Goal: Task Accomplishment & Management: Manage account settings

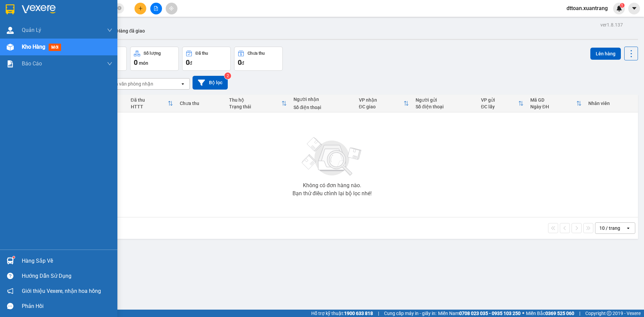
click at [47, 2] on div at bounding box center [58, 11] width 117 height 22
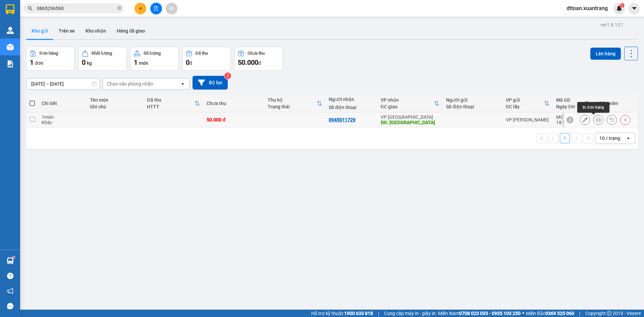
click at [596, 121] on icon at bounding box center [598, 119] width 5 height 5
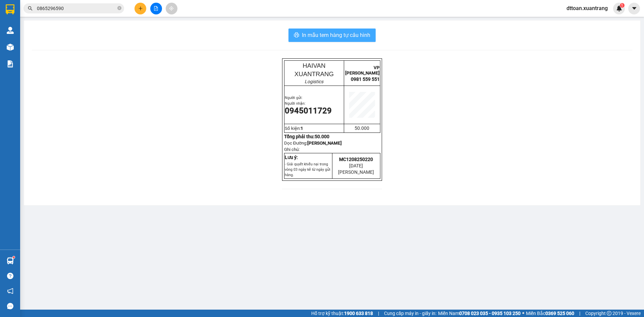
click at [361, 39] on span "In mẫu tem hàng tự cấu hình" at bounding box center [336, 35] width 68 height 8
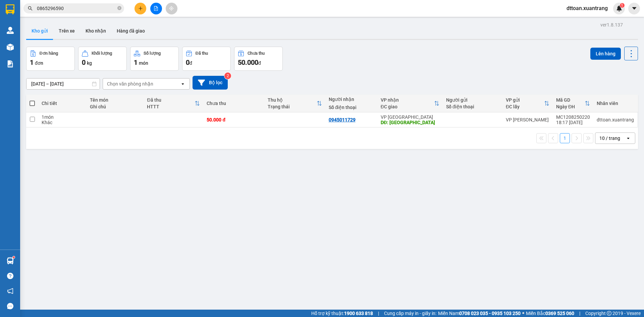
click at [81, 3] on div "Kết quả [PERSON_NAME] ( 3 ) Bộ lọc Mã ĐH Trạng thái Món hàng [PERSON_NAME] [PER…" at bounding box center [65, 9] width 131 height 12
click at [80, 7] on input "0865296590" at bounding box center [76, 8] width 79 height 7
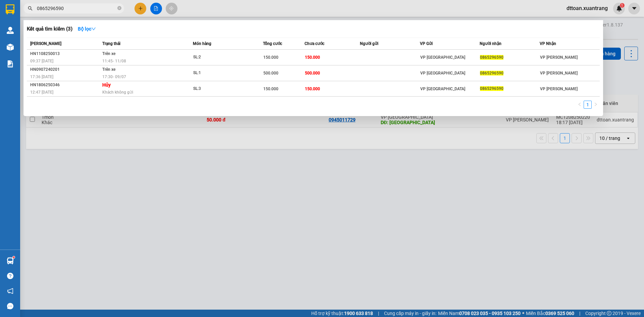
click at [80, 7] on input "0865296590" at bounding box center [76, 8] width 79 height 7
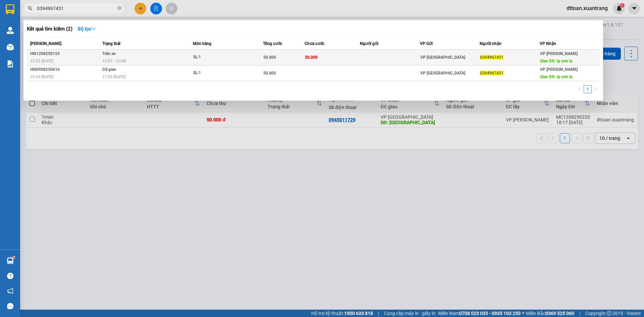
type input "0394967431"
click at [240, 59] on div "SL: 1" at bounding box center [218, 57] width 50 height 7
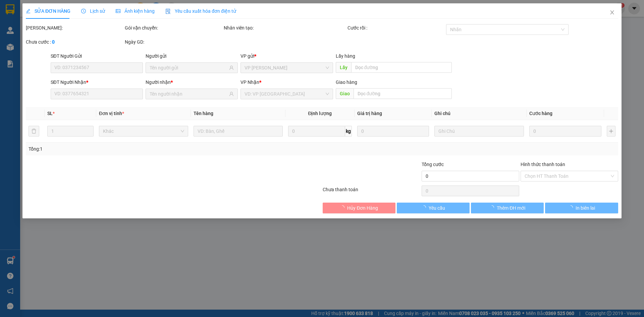
type input "0394967431"
type input "tp sơn la"
type input "50.000"
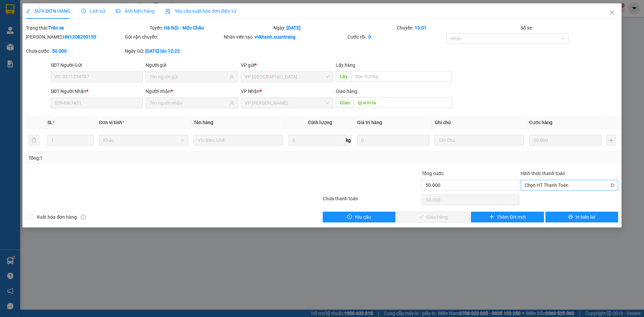
click at [555, 181] on span "Chọn HT Thanh Toán" at bounding box center [568, 185] width 89 height 10
drag, startPoint x: 544, startPoint y: 200, endPoint x: 509, endPoint y: 200, distance: 34.5
click at [544, 200] on div "Tại văn phòng" at bounding box center [568, 198] width 89 height 7
type input "0"
click at [444, 223] on div "SỬA ĐƠN HÀNG Lịch sử [PERSON_NAME] hàng Yêu cầu xuất [PERSON_NAME] điện tử Tota…" at bounding box center [321, 115] width 599 height 224
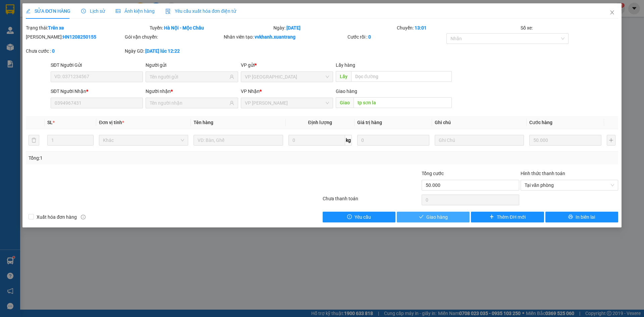
click at [427, 214] on span "Giao hàng" at bounding box center [436, 216] width 21 height 7
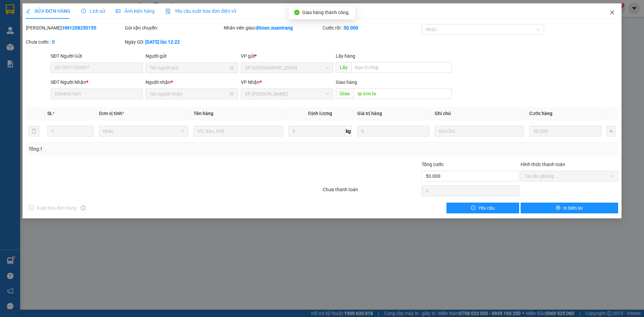
click at [609, 12] on icon "close" at bounding box center [611, 12] width 5 height 5
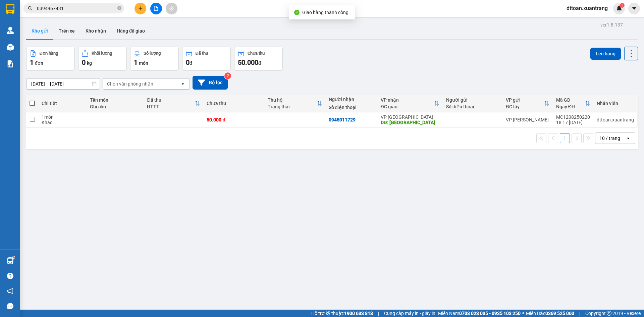
click at [81, 8] on input "0394967431" at bounding box center [76, 8] width 79 height 7
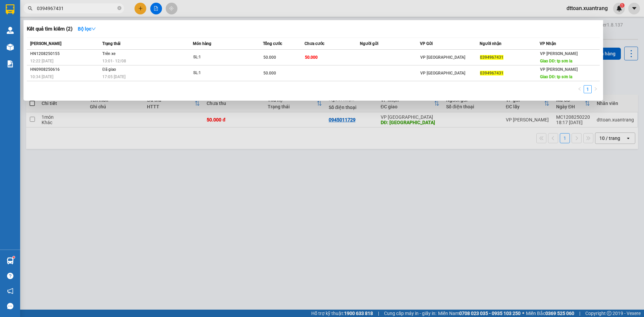
click at [81, 8] on input "0394967431" at bounding box center [76, 8] width 79 height 7
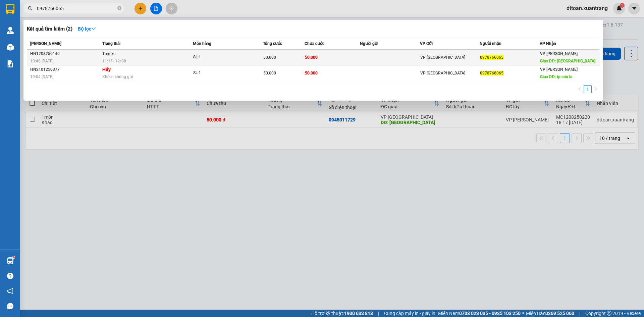
type input "0978766065"
click at [165, 54] on td "Trên xe 11:15 [DATE]" at bounding box center [147, 58] width 92 height 16
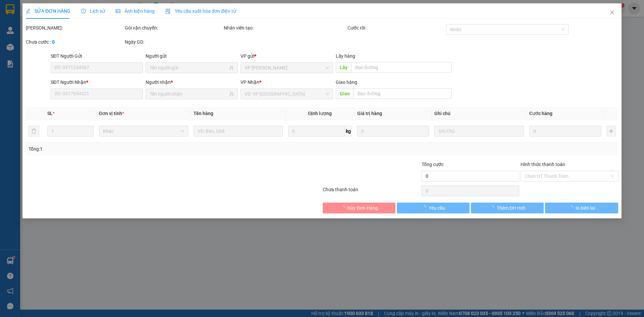
type input "0978766065"
type input "[GEOGRAPHIC_DATA]"
type input "50.000"
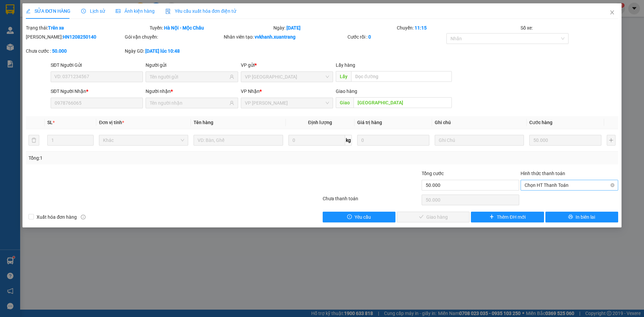
click at [565, 187] on span "Chọn HT Thanh Toán" at bounding box center [568, 185] width 89 height 10
click at [555, 198] on div "Tại văn phòng" at bounding box center [568, 198] width 89 height 7
type input "0"
drag, startPoint x: 452, startPoint y: 221, endPoint x: 452, endPoint y: 217, distance: 3.7
click at [452, 220] on button "Giao hàng" at bounding box center [433, 217] width 73 height 11
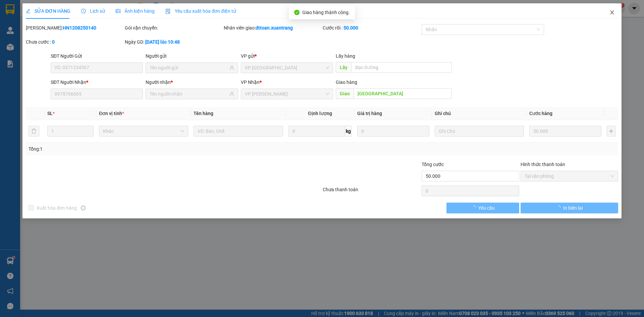
click at [613, 9] on span "Close" at bounding box center [611, 12] width 19 height 19
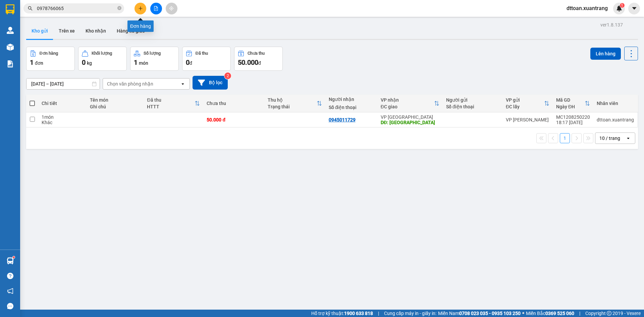
click at [138, 6] on icon "plus" at bounding box center [140, 8] width 5 height 5
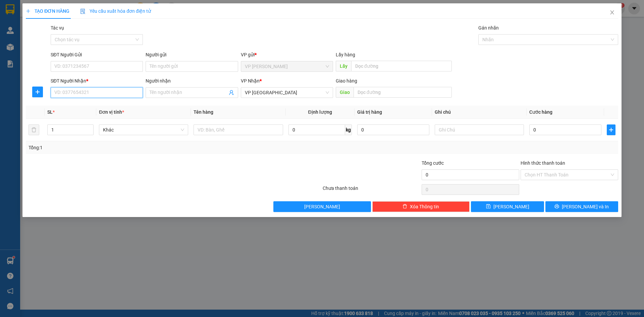
click at [96, 89] on input "SĐT Người Nhận *" at bounding box center [97, 92] width 92 height 11
click at [91, 105] on div "0835893999" at bounding box center [97, 105] width 84 height 7
type input "0835893999"
click at [554, 127] on input "0" at bounding box center [565, 129] width 72 height 11
type input "54"
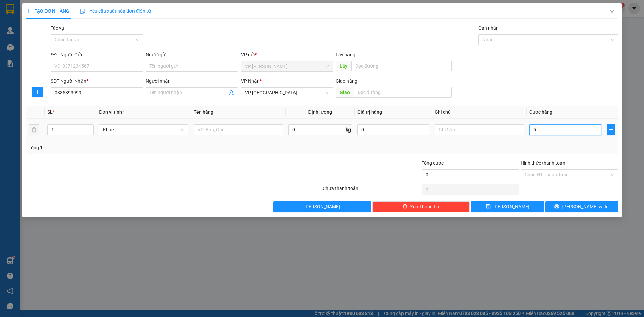
type input "54"
type input "5"
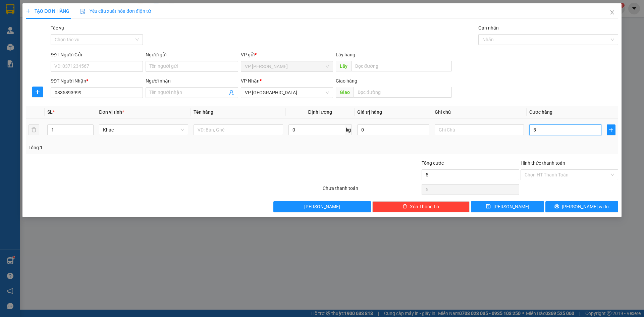
type input "0"
type input "05"
type input "5"
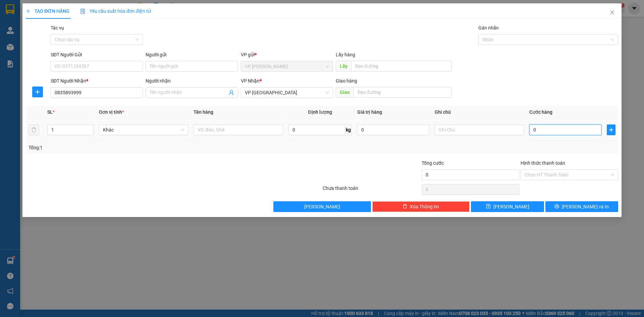
type input "5"
type input "050"
type input "50"
type input "50.000"
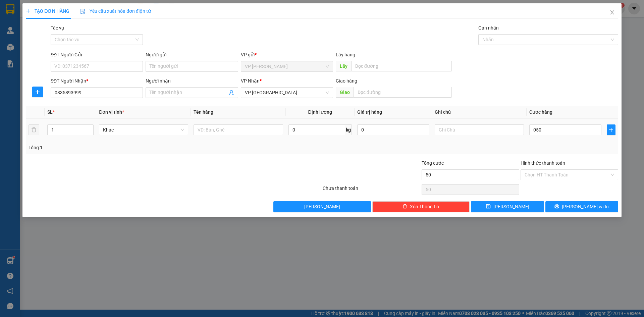
type input "50.000"
click at [545, 154] on div "Transit Pickup Surcharge Ids Transit Deliver Surcharge Ids Transit Deliver Surc…" at bounding box center [322, 118] width 592 height 188
click at [592, 203] on span "[PERSON_NAME] và In" at bounding box center [584, 206] width 47 height 7
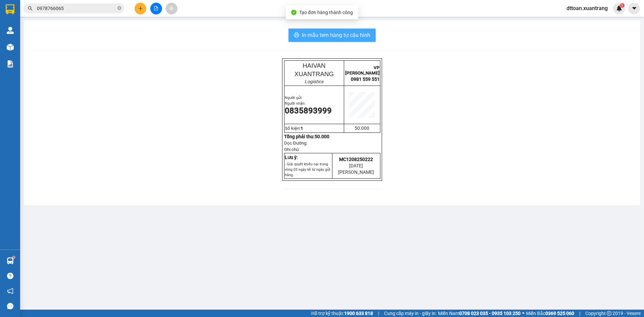
click at [369, 37] on span "In mẫu tem hàng tự cấu hình" at bounding box center [336, 35] width 68 height 8
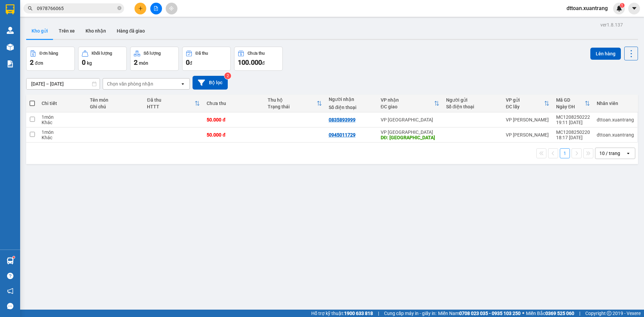
click at [87, 8] on input "0978766065" at bounding box center [76, 8] width 79 height 7
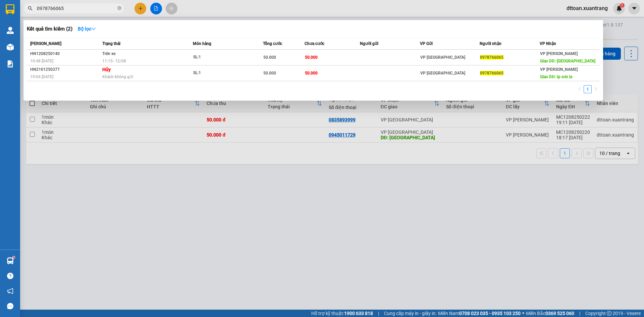
click at [87, 8] on input "0978766065" at bounding box center [76, 8] width 79 height 7
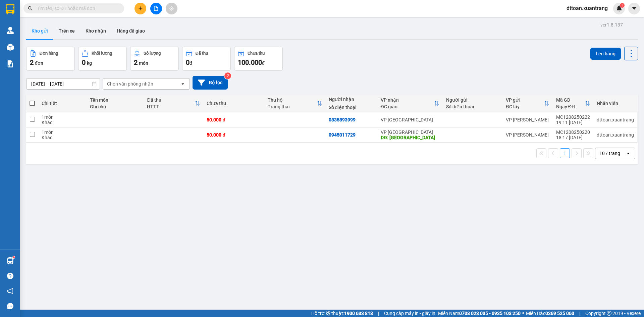
click at [92, 5] on input "text" at bounding box center [76, 8] width 79 height 7
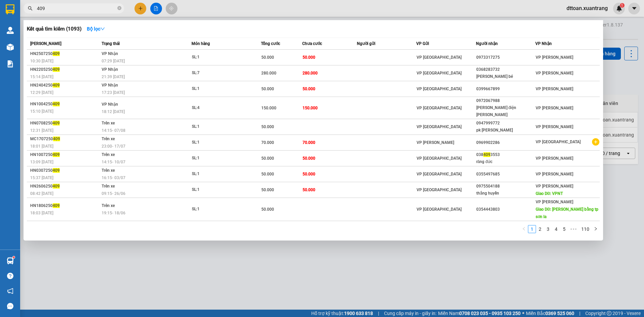
drag, startPoint x: 180, startPoint y: 260, endPoint x: 192, endPoint y: 261, distance: 12.1
click at [179, 260] on div at bounding box center [322, 158] width 644 height 317
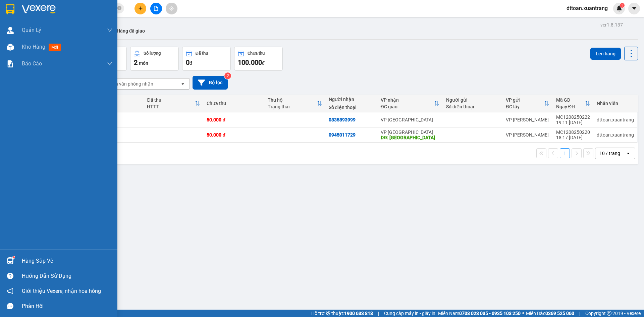
click at [25, 11] on img at bounding box center [39, 9] width 34 height 10
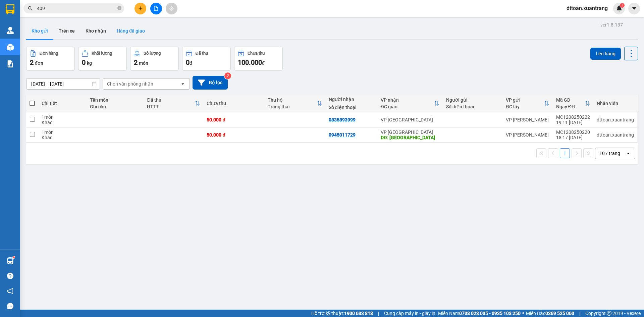
click at [117, 29] on button "Hàng đã giao" at bounding box center [130, 31] width 39 height 16
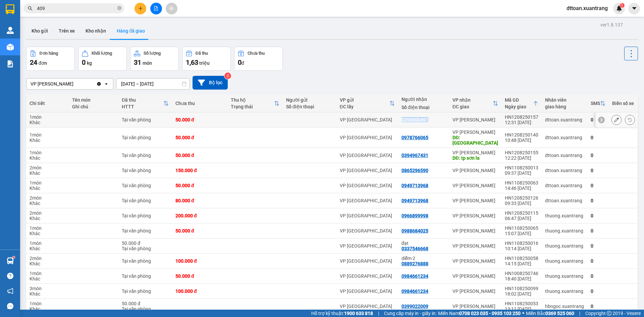
copy div "0399000491"
drag, startPoint x: 434, startPoint y: 120, endPoint x: 403, endPoint y: 119, distance: 31.2
click at [403, 119] on td "0399000491" at bounding box center [423, 119] width 51 height 15
click at [67, 10] on input "409" at bounding box center [76, 8] width 79 height 7
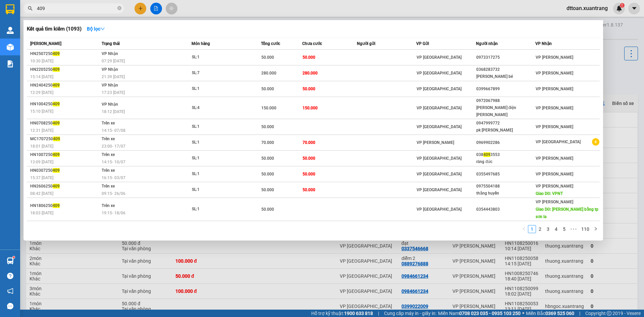
paste input "0399000491"
click at [67, 10] on input "409" at bounding box center [76, 8] width 79 height 7
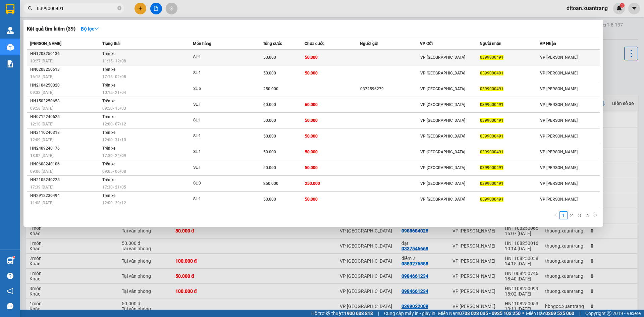
type input "0399000491"
copy tr "VP [GEOGRAPHIC_DATA] 0399000491"
drag, startPoint x: 512, startPoint y: 57, endPoint x: 479, endPoint y: 58, distance: 32.9
click at [479, 58] on tr "HN1208250136 10:27 [DATE] Trên xe 11:15 [DATE] SL: 1 50.000 50.000 VP [GEOGRAPH…" at bounding box center [313, 58] width 573 height 16
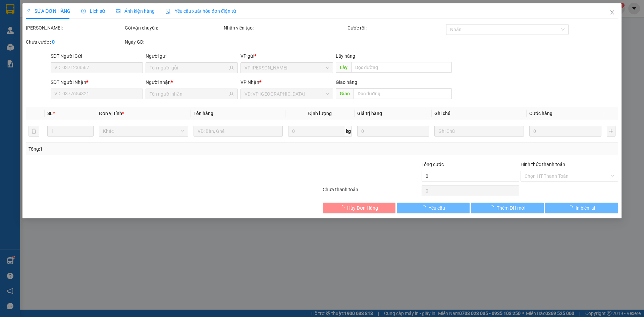
type input "0399000491"
type input "50.000"
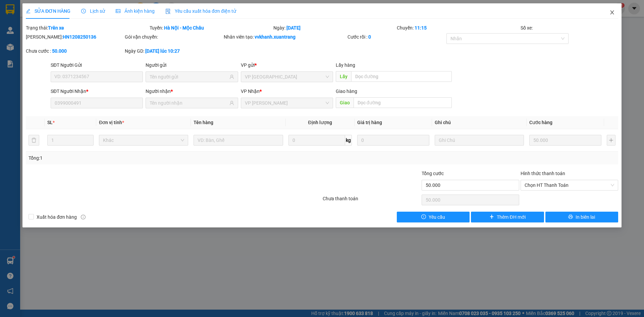
click at [614, 9] on span "Close" at bounding box center [611, 12] width 19 height 19
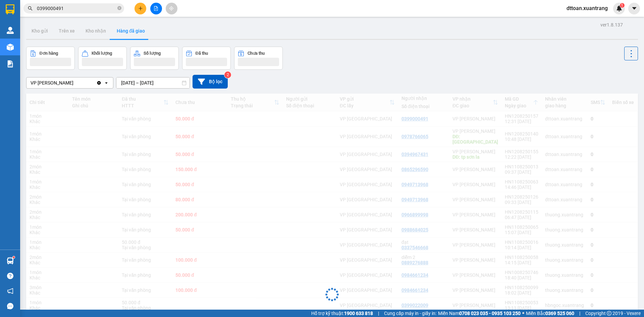
click at [69, 9] on input "0399000491" at bounding box center [76, 8] width 79 height 7
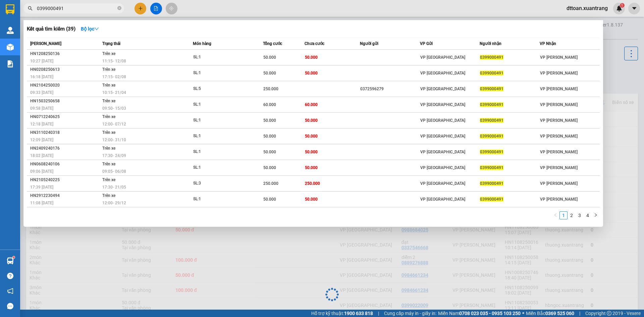
click at [69, 9] on input "0399000491" at bounding box center [76, 8] width 79 height 7
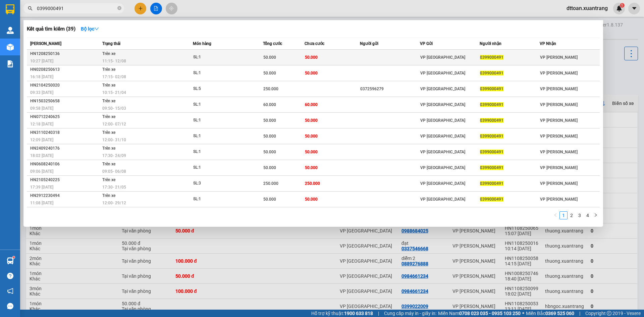
click at [441, 51] on td "VP [GEOGRAPHIC_DATA]" at bounding box center [450, 58] width 60 height 16
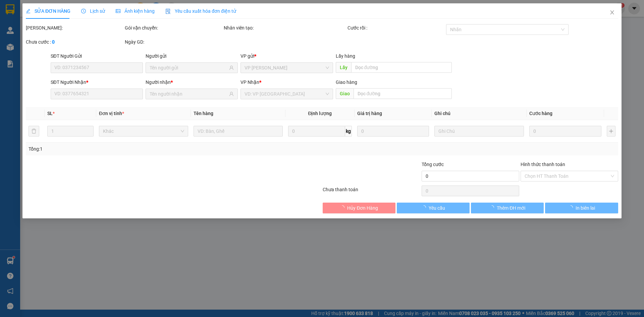
type input "0399000491"
type input "50.000"
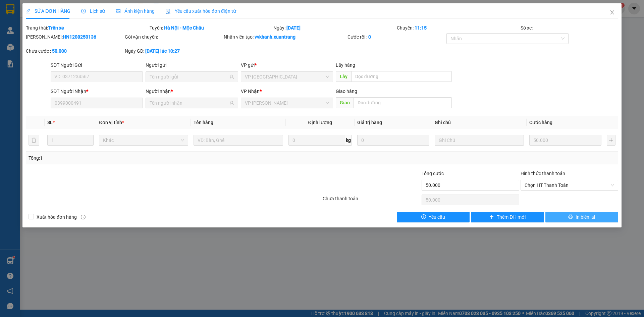
click at [587, 214] on span "In biên lai" at bounding box center [584, 216] width 19 height 7
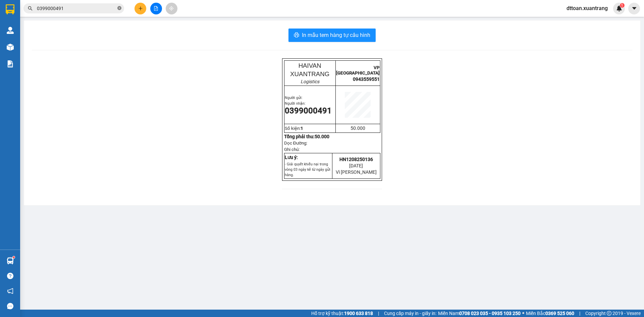
click at [120, 9] on icon "close-circle" at bounding box center [119, 8] width 4 height 4
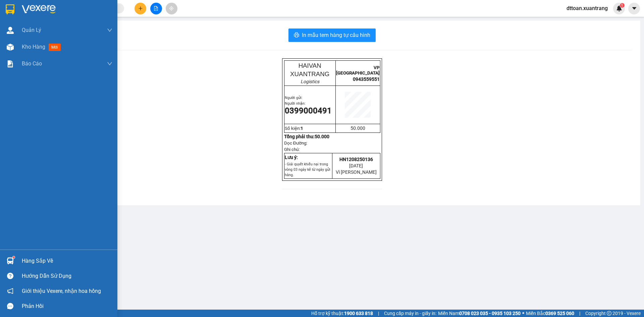
click at [36, 7] on img at bounding box center [39, 9] width 34 height 10
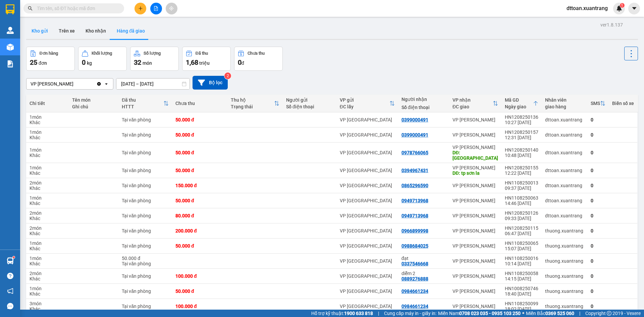
click at [43, 32] on button "Kho gửi" at bounding box center [39, 31] width 27 height 16
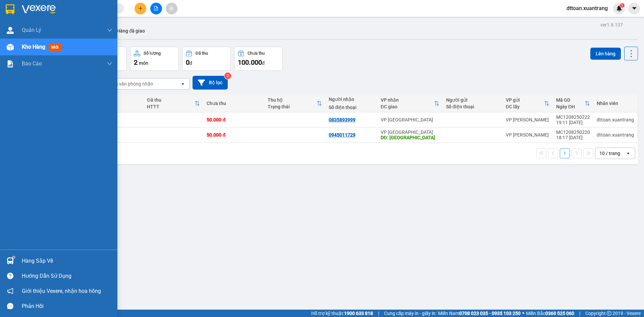
click at [12, 11] on img at bounding box center [10, 9] width 9 height 10
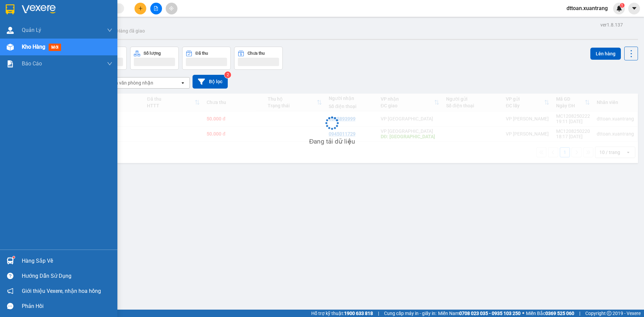
click at [34, 8] on img at bounding box center [39, 9] width 34 height 10
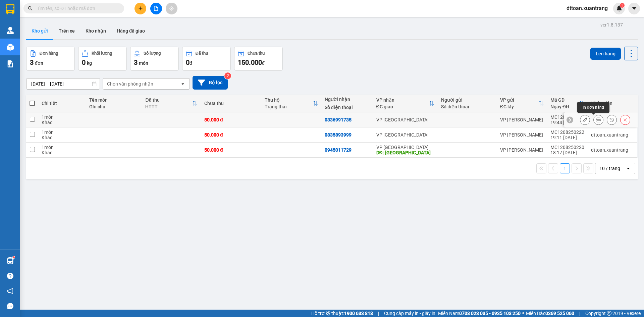
click at [596, 121] on icon at bounding box center [598, 119] width 5 height 5
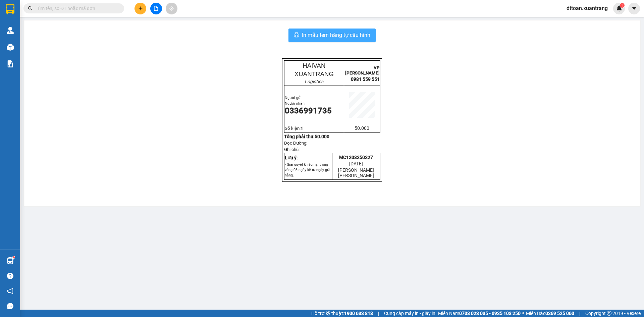
click at [346, 37] on span "In mẫu tem hàng tự cấu hình" at bounding box center [336, 35] width 68 height 8
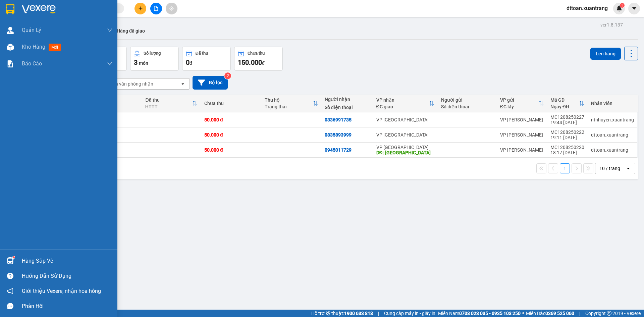
click at [3, 10] on div at bounding box center [58, 11] width 117 height 22
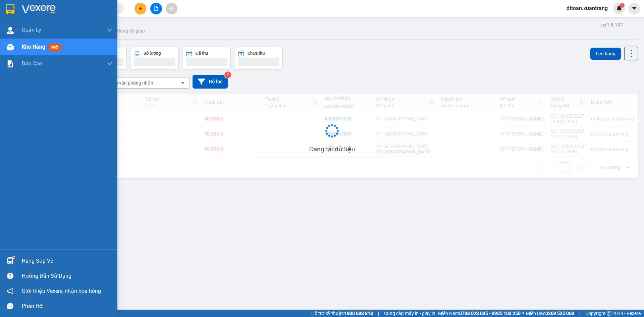
click at [33, 9] on img at bounding box center [39, 9] width 34 height 10
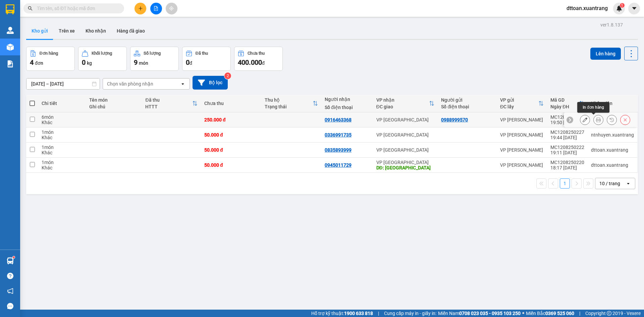
click at [596, 120] on icon at bounding box center [598, 119] width 5 height 5
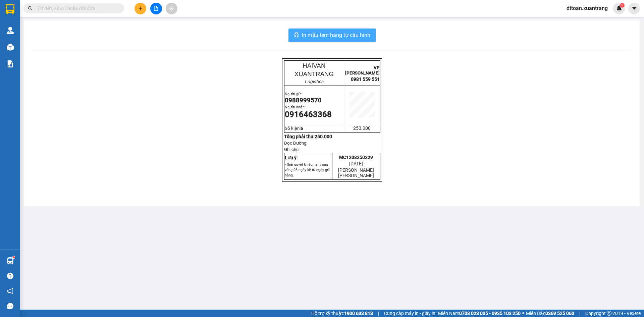
click at [335, 36] on span "In mẫu tem hàng tự cấu hình" at bounding box center [336, 35] width 68 height 8
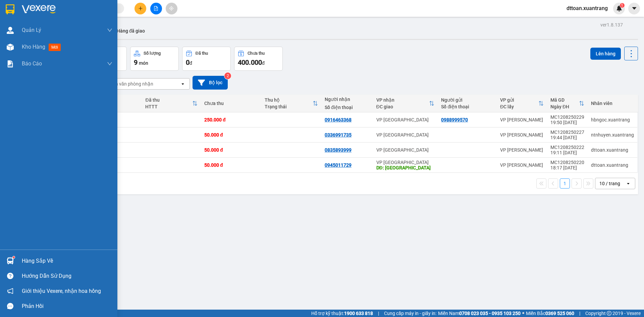
click at [38, 11] on img at bounding box center [39, 9] width 34 height 10
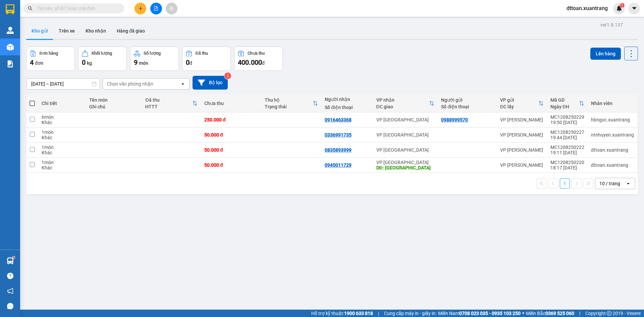
click at [33, 103] on span at bounding box center [31, 103] width 5 height 5
click at [32, 100] on input "checkbox" at bounding box center [32, 100] width 0 height 0
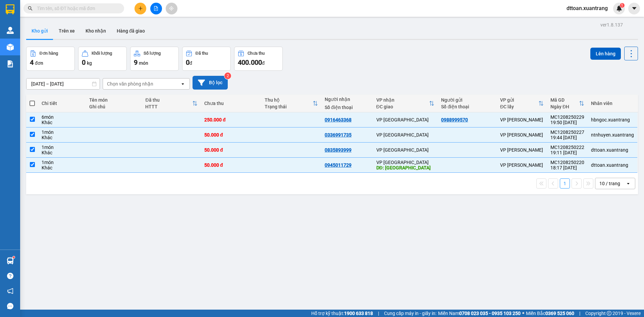
checkbox input "true"
click at [600, 55] on button "Lên hàng" at bounding box center [605, 54] width 31 height 12
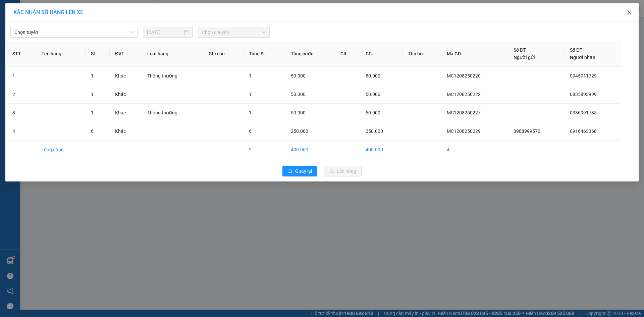
click at [628, 12] on icon "close" at bounding box center [628, 12] width 5 height 5
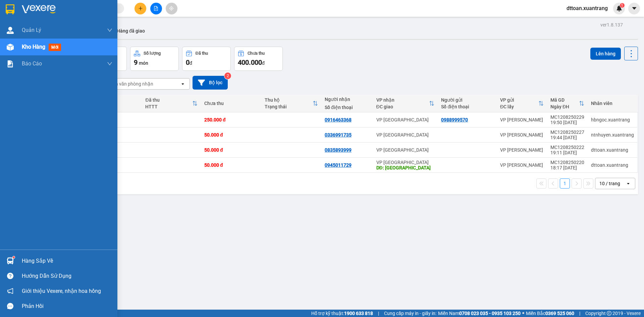
click at [46, 10] on img at bounding box center [39, 9] width 34 height 10
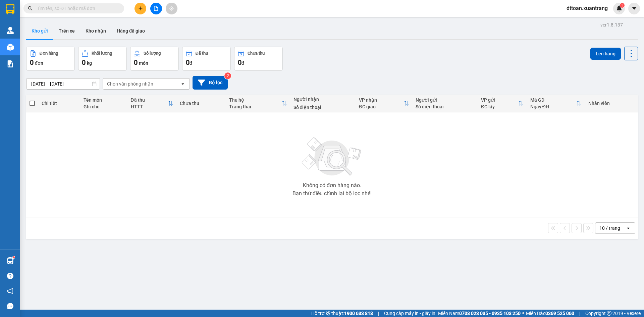
click at [43, 33] on button "Kho gửi" at bounding box center [39, 31] width 27 height 16
click at [337, 245] on div "ver 1.8.137 Kho gửi Trên xe [PERSON_NAME] Hàng đã [PERSON_NAME] hàng 0 đơn [PER…" at bounding box center [331, 178] width 617 height 317
click at [41, 33] on button "Kho gửi" at bounding box center [39, 31] width 27 height 16
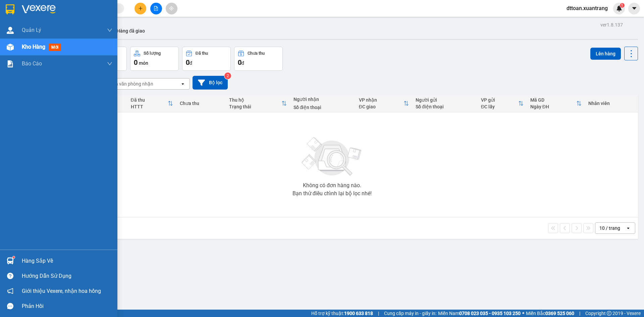
click at [28, 4] on div at bounding box center [58, 11] width 117 height 22
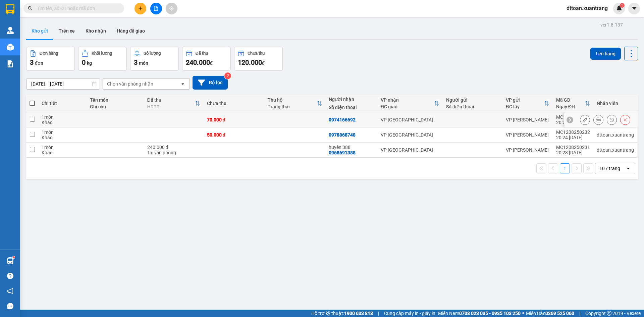
click at [596, 123] on button at bounding box center [597, 120] width 9 height 12
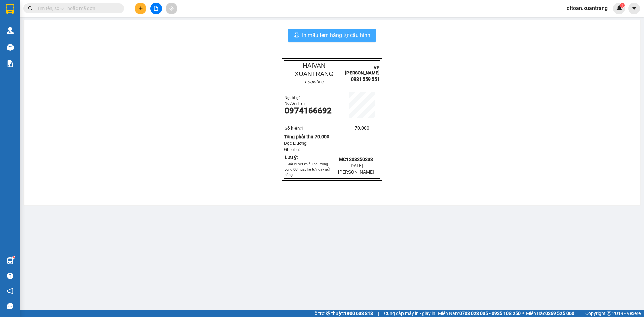
click at [351, 32] on span "In mẫu tem hàng tự cấu hình" at bounding box center [336, 35] width 68 height 8
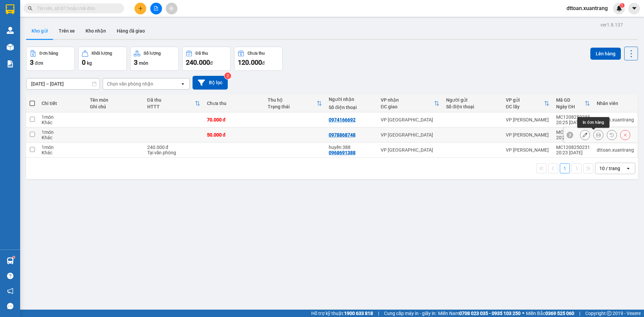
click at [593, 133] on button at bounding box center [597, 135] width 9 height 12
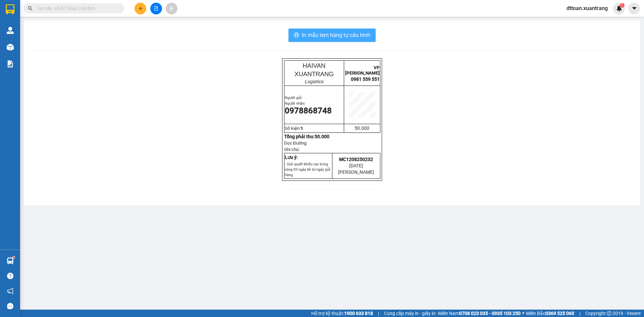
click at [371, 40] on button "In mẫu tem hàng tự cấu hình" at bounding box center [331, 34] width 87 height 13
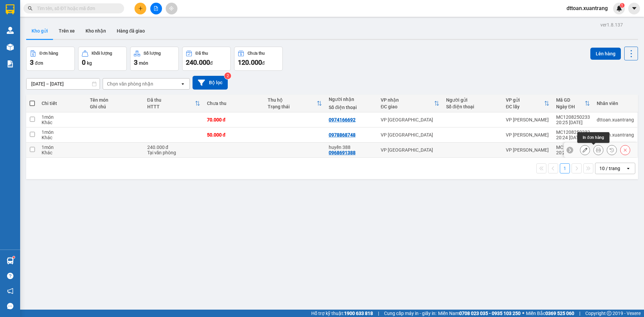
click at [596, 152] on icon at bounding box center [598, 149] width 5 height 5
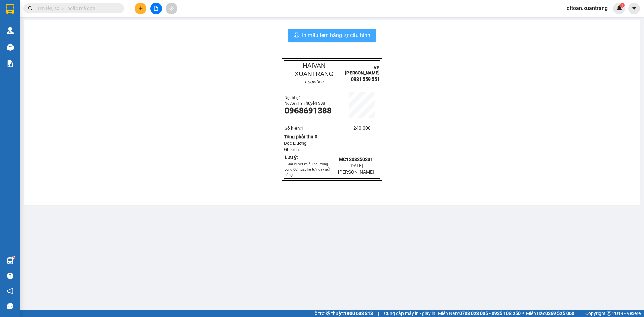
click at [336, 34] on span "In mẫu tem hàng tự cấu hình" at bounding box center [336, 35] width 68 height 8
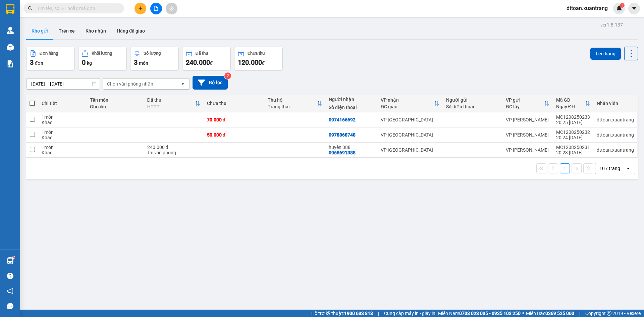
click at [96, 13] on span at bounding box center [73, 8] width 101 height 10
click at [96, 11] on input "text" at bounding box center [76, 8] width 79 height 7
paste input "0945853474"
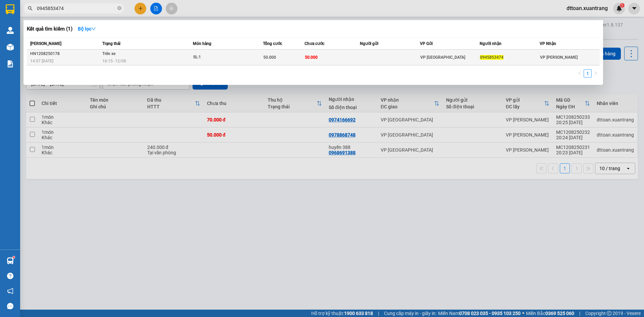
type input "0945853474"
click at [189, 59] on div "16:15 [DATE]" at bounding box center [147, 60] width 90 height 7
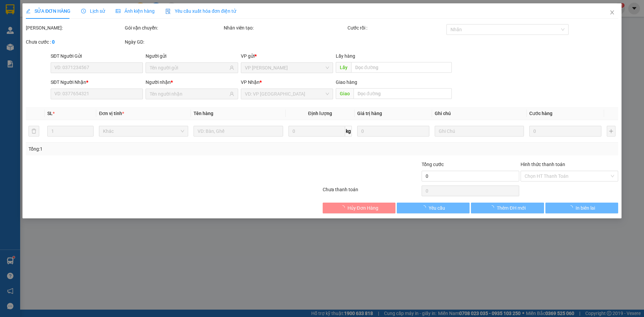
type input "0945853474"
type input "50.000"
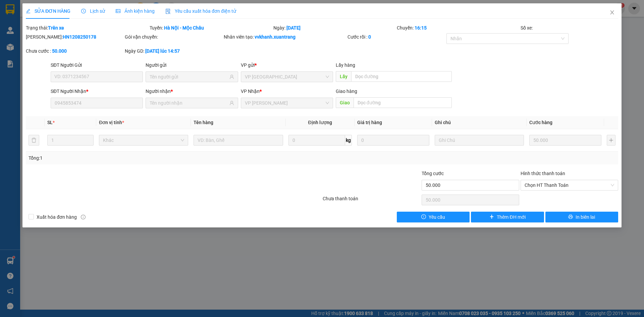
click at [129, 14] on div "Ảnh kiện hàng" at bounding box center [135, 10] width 39 height 7
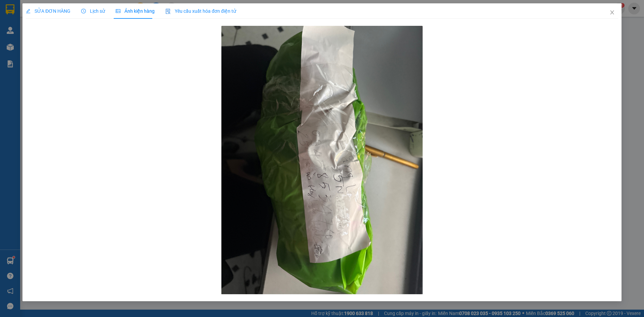
click at [643, 71] on div "SỬA ĐƠN HÀNG Lịch sử [PERSON_NAME] hàng Yêu cầu xuất [PERSON_NAME] điện tử Tota…" at bounding box center [322, 158] width 644 height 317
click at [610, 12] on icon "close" at bounding box center [611, 12] width 5 height 5
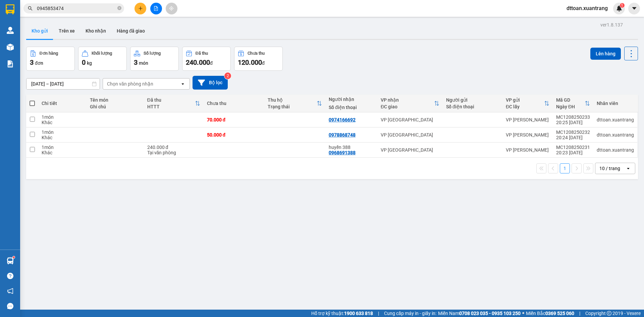
click at [81, 4] on span "0945853474" at bounding box center [73, 8] width 101 height 10
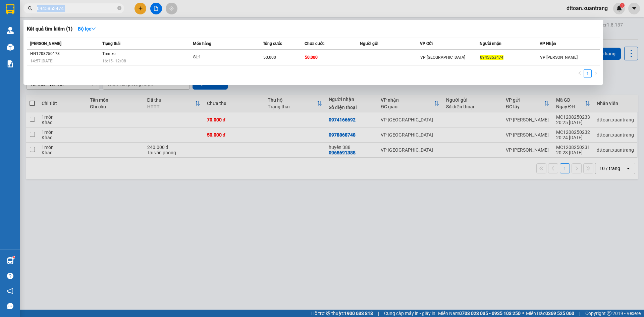
click at [81, 4] on span "0945853474" at bounding box center [73, 8] width 101 height 10
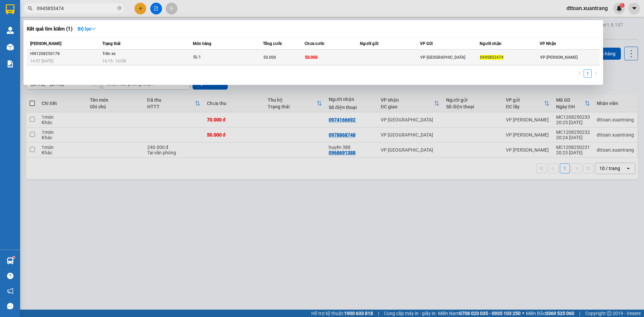
click at [232, 54] on div "SL: 1" at bounding box center [218, 57] width 50 height 7
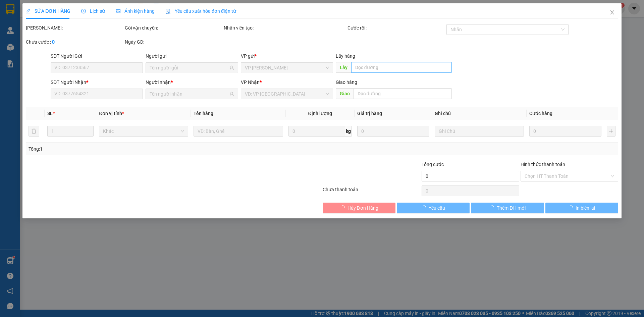
type input "0945853474"
type input "50.000"
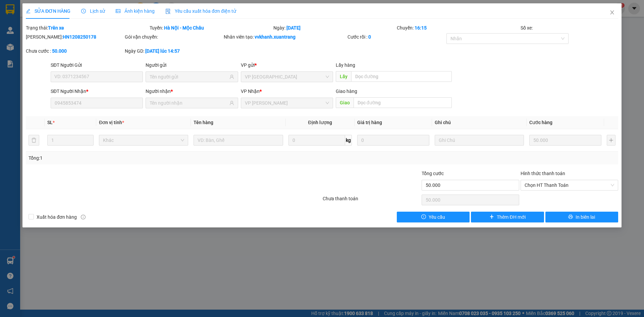
click at [138, 11] on span "Ảnh kiện hàng" at bounding box center [135, 10] width 39 height 5
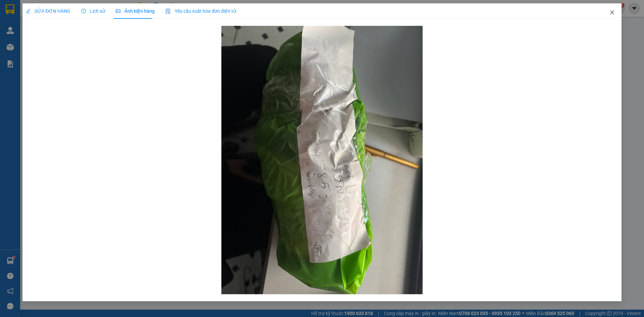
click at [612, 9] on span "Close" at bounding box center [611, 12] width 19 height 19
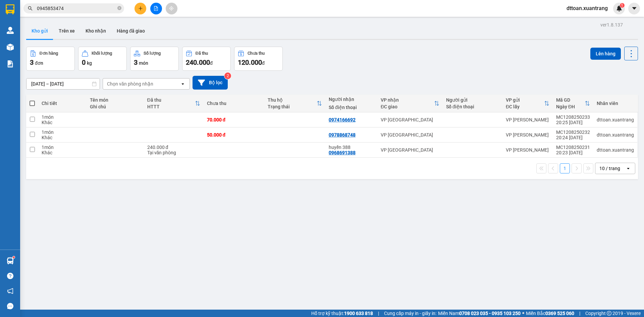
click at [55, 7] on input "0945853474" at bounding box center [76, 8] width 79 height 7
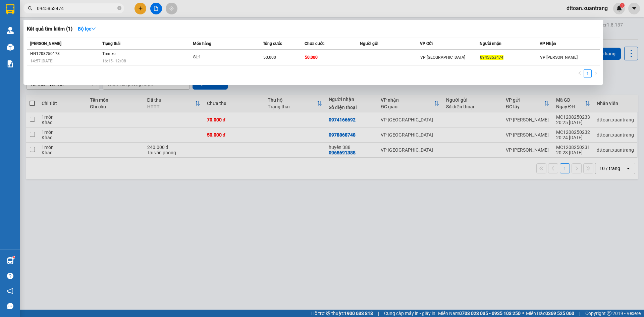
click at [55, 7] on input "0945853474" at bounding box center [76, 8] width 79 height 7
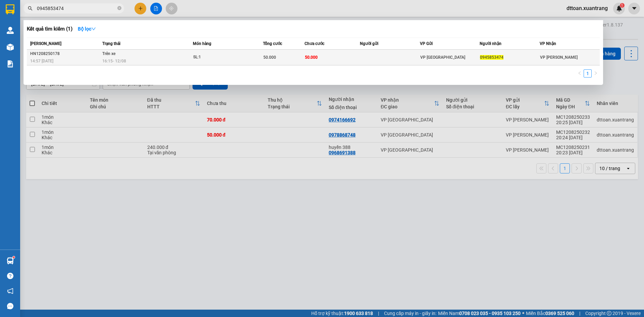
click at [405, 54] on td at bounding box center [390, 58] width 60 height 16
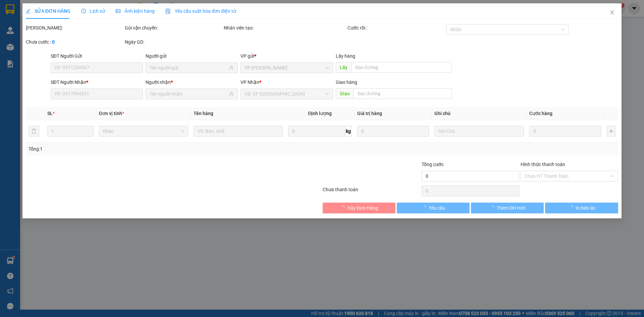
type input "0945853474"
type input "50.000"
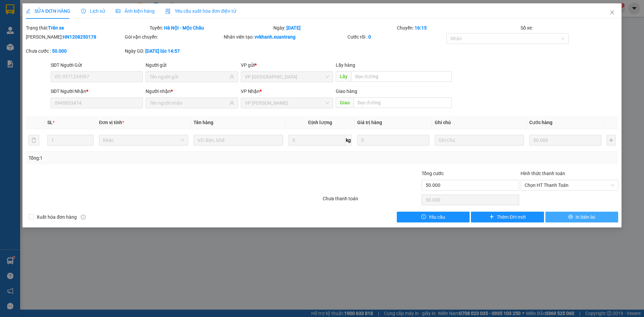
click at [567, 219] on button "In biên lai" at bounding box center [581, 217] width 73 height 11
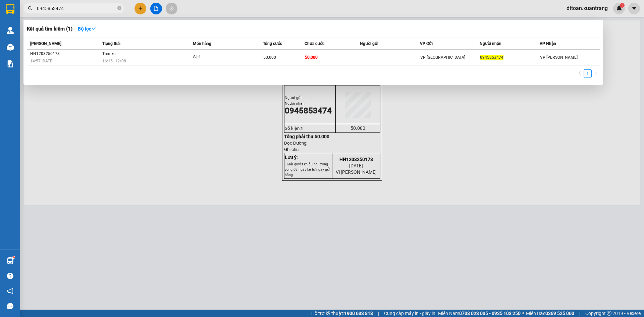
click at [69, 5] on input "0945853474" at bounding box center [76, 8] width 79 height 7
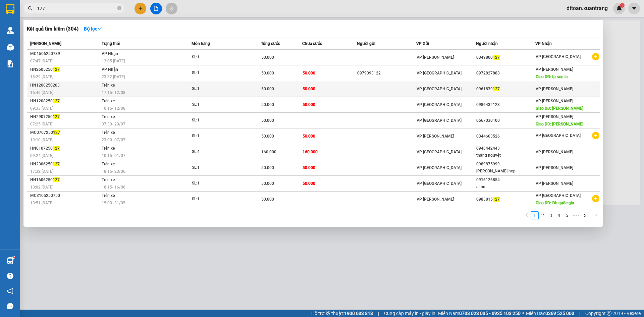
type input "127"
click at [380, 91] on td at bounding box center [386, 89] width 59 height 16
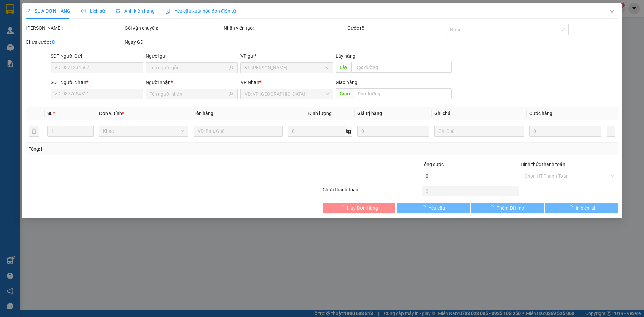
type input "0961839127"
type input "50.000"
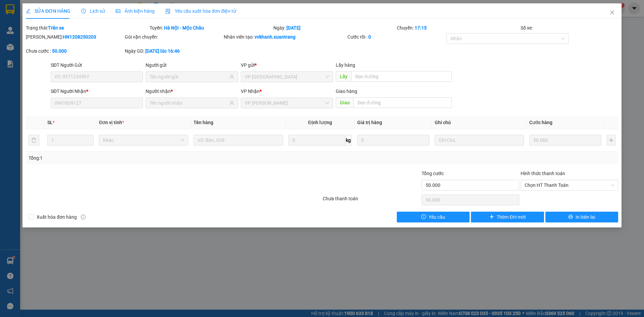
click at [125, 16] on div "Ảnh kiện hàng" at bounding box center [135, 10] width 39 height 15
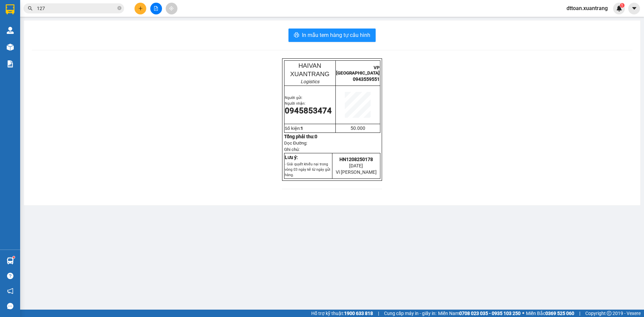
click at [54, 10] on input "127" at bounding box center [76, 8] width 79 height 7
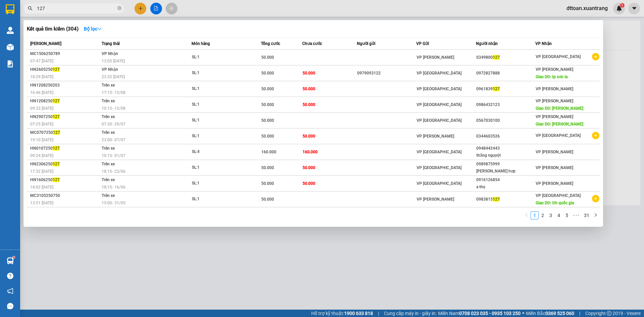
click at [54, 10] on input "127" at bounding box center [76, 8] width 79 height 7
paste input "0366668813"
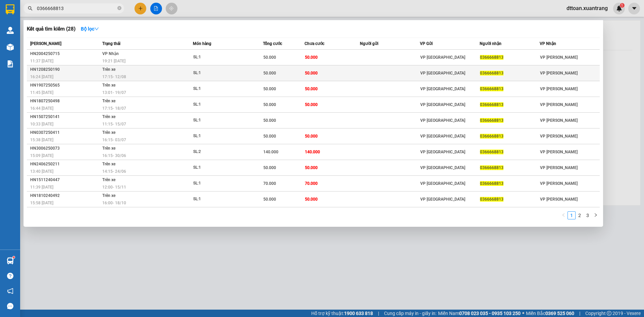
type input "0366668813"
click at [142, 72] on td "Trên xe 17:15 [DATE]" at bounding box center [147, 73] width 92 height 16
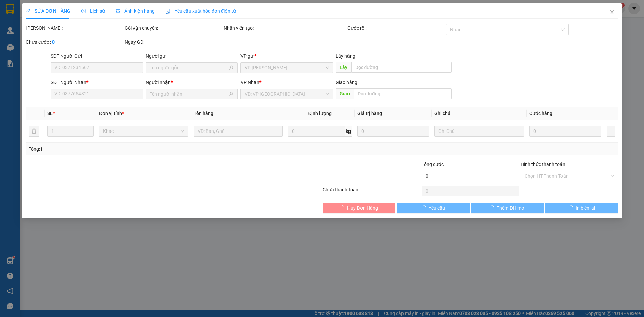
type input "0366668813"
type input "50.000"
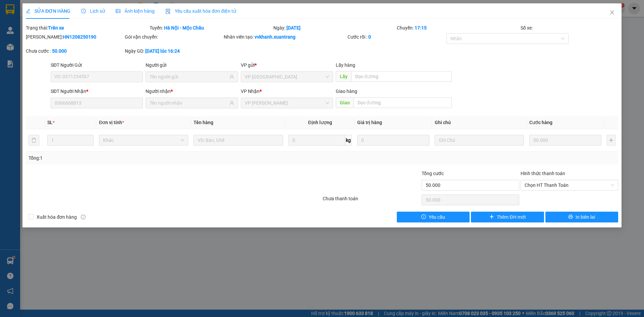
click at [145, 13] on span "Ảnh kiện hàng" at bounding box center [135, 10] width 39 height 5
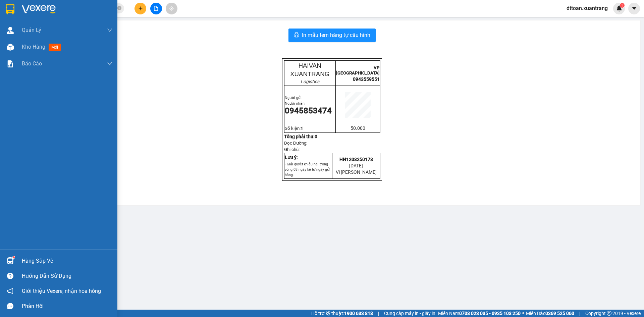
click at [38, 12] on img at bounding box center [39, 9] width 34 height 10
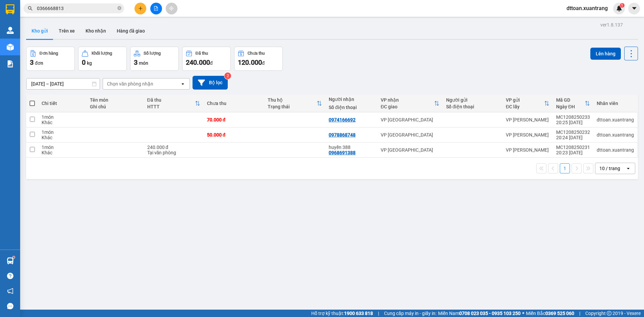
click at [86, 7] on input "0366668813" at bounding box center [76, 8] width 79 height 7
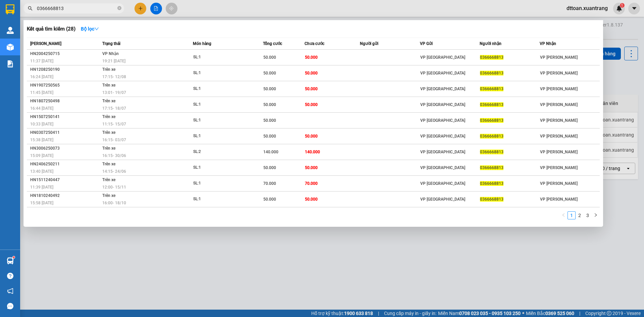
click at [85, 6] on input "0366668813" at bounding box center [76, 8] width 79 height 7
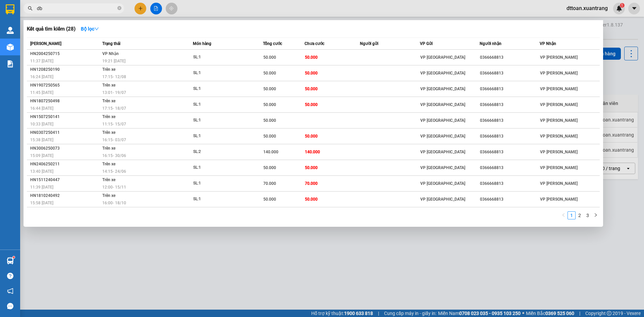
type input "d"
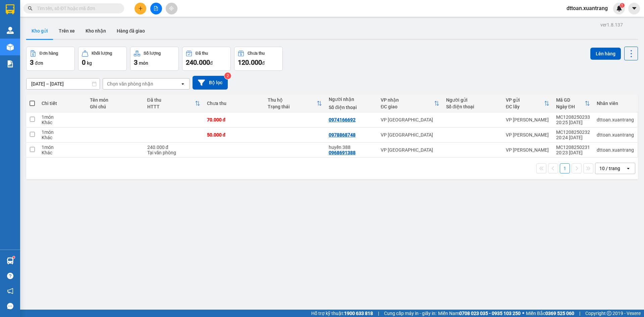
type input "f"
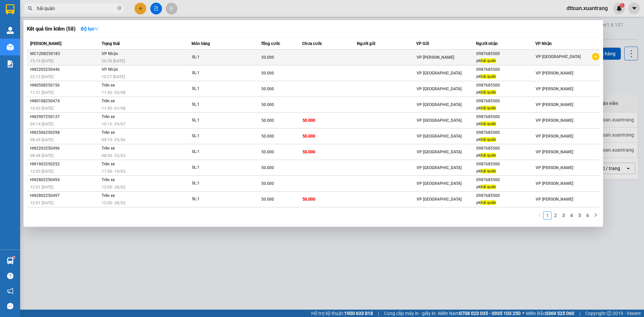
type input "hải quân"
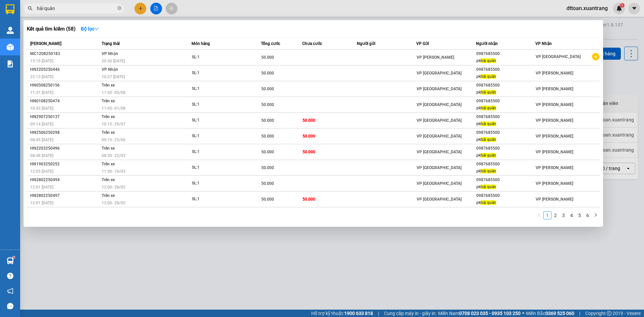
drag, startPoint x: 349, startPoint y: 281, endPoint x: 342, endPoint y: 279, distance: 7.3
click at [349, 281] on div at bounding box center [322, 158] width 644 height 317
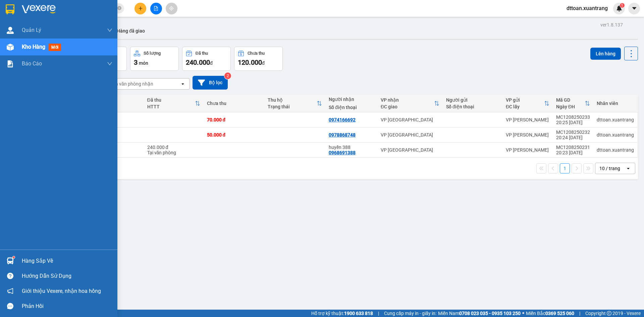
click at [9, 13] on img at bounding box center [10, 9] width 9 height 10
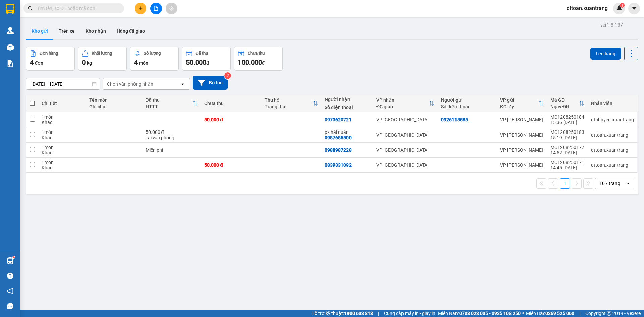
click at [76, 5] on input "text" at bounding box center [76, 8] width 79 height 7
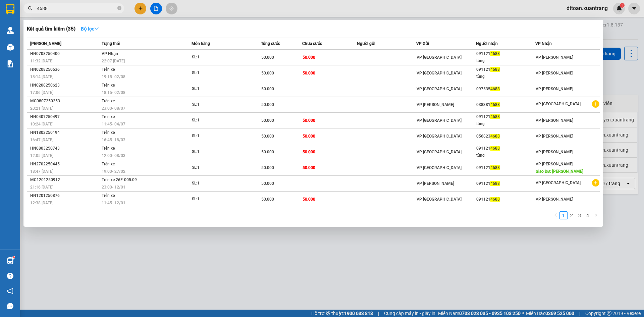
type input "4688"
click at [82, 33] on button "Bộ lọc" at bounding box center [89, 28] width 29 height 11
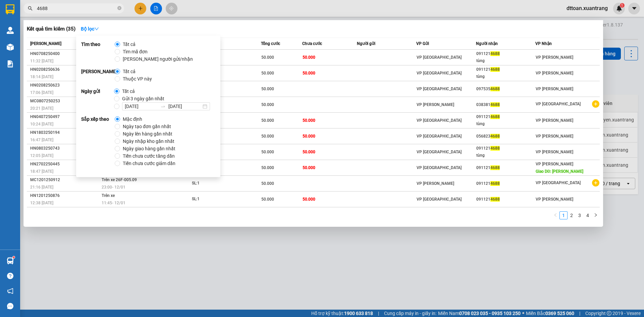
click at [129, 97] on span "Gửi 3 ngày gần nhất" at bounding box center [143, 98] width 48 height 7
click at [119, 97] on input "Gửi 3 ngày gần nhất" at bounding box center [116, 98] width 5 height 5
radio input "true"
radio input "false"
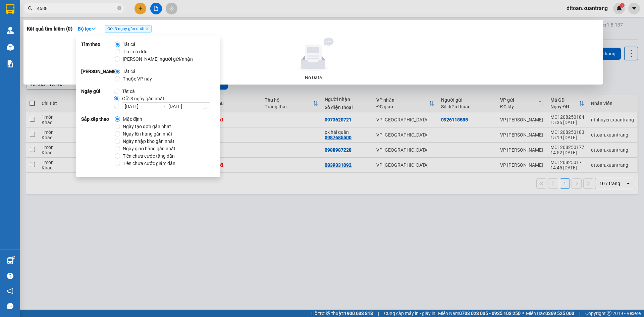
click at [88, 11] on input "4688" at bounding box center [76, 8] width 79 height 7
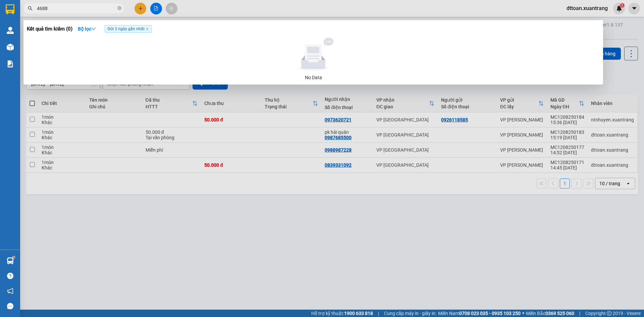
click at [123, 27] on span "Gửi 3 ngày gần nhất" at bounding box center [128, 28] width 47 height 7
click at [147, 30] on icon "close" at bounding box center [146, 28] width 3 height 3
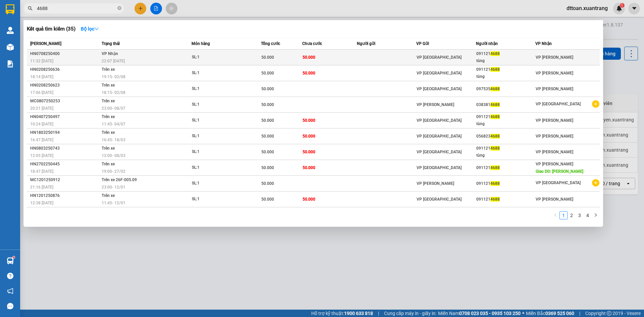
click at [149, 54] on td "VP Nhận 22:07 - 12/08" at bounding box center [146, 58] width 92 height 16
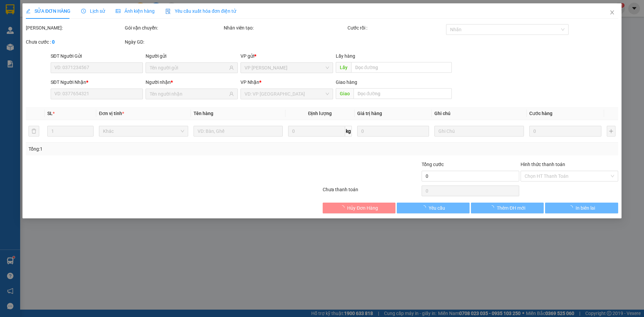
type input "0911214688"
type input "tùng"
type input "50.000"
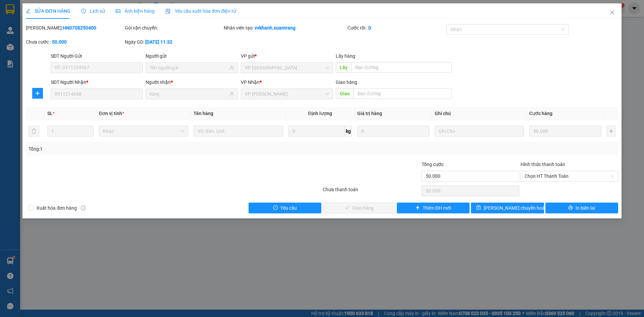
click at [141, 17] on div "Ảnh kiện hàng" at bounding box center [135, 10] width 39 height 15
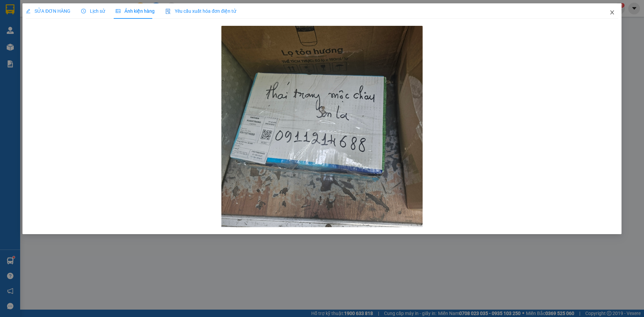
click at [611, 15] on span "Close" at bounding box center [611, 12] width 19 height 19
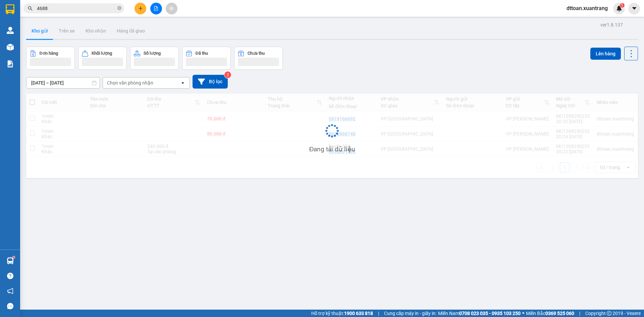
click at [80, 9] on input "4688" at bounding box center [76, 8] width 79 height 7
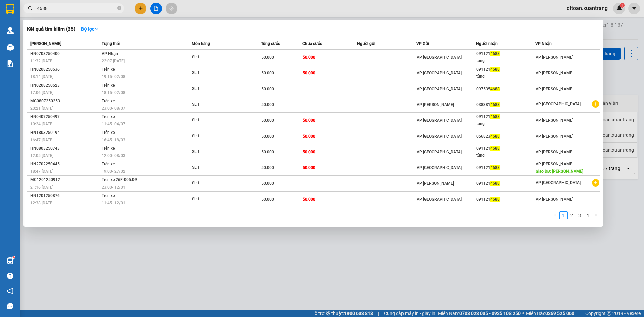
click at [80, 9] on input "4688" at bounding box center [76, 8] width 79 height 7
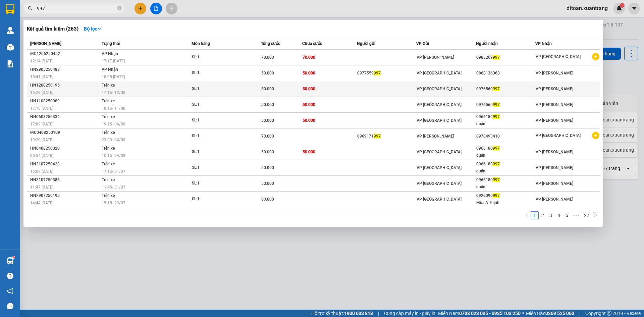
type input "997"
click at [138, 88] on td "Trên xe 17:15 [DATE]" at bounding box center [146, 89] width 92 height 16
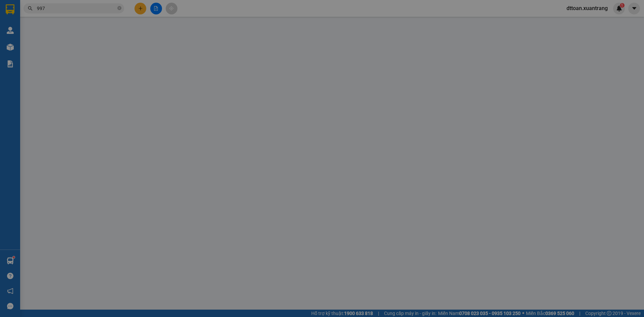
type input "0976560997"
type input "50.000"
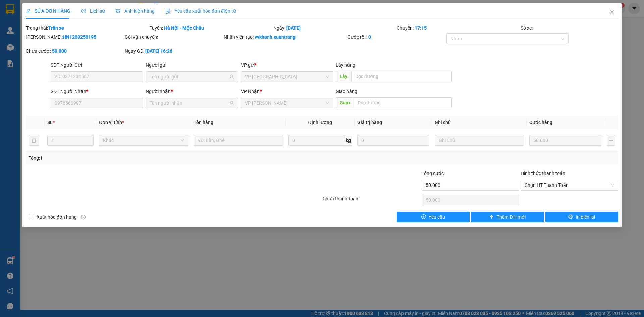
click at [129, 10] on span "Ảnh kiện hàng" at bounding box center [135, 10] width 39 height 5
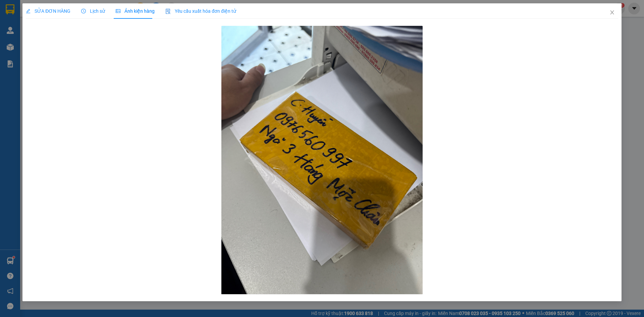
click at [43, 13] on span "SỬA ĐƠN HÀNG" at bounding box center [48, 10] width 45 height 5
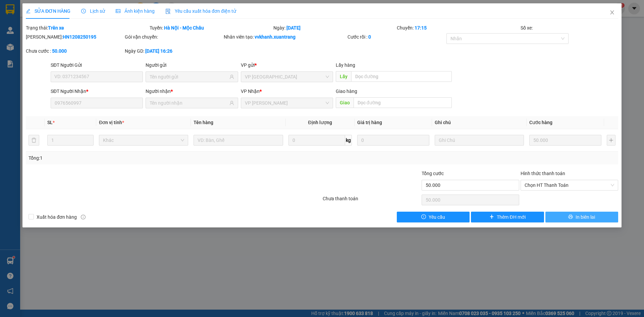
click at [571, 217] on icon "printer" at bounding box center [570, 216] width 5 height 5
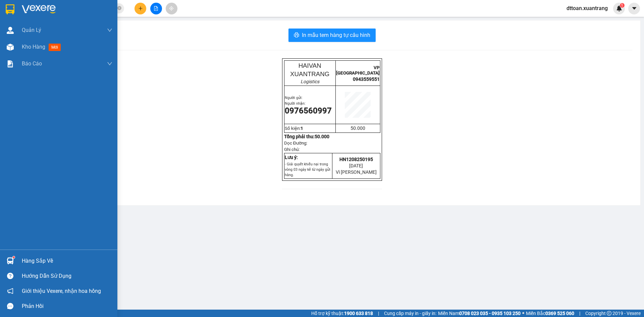
click at [15, 11] on div at bounding box center [10, 9] width 12 height 12
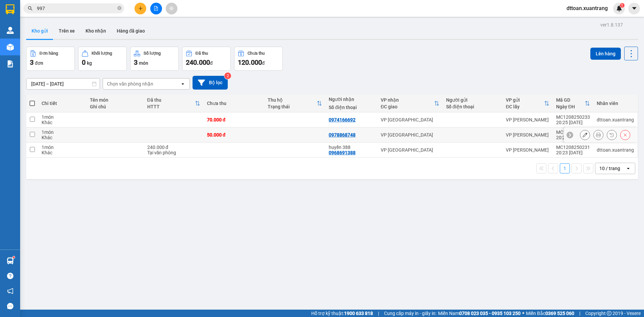
click at [180, 129] on td at bounding box center [174, 134] width 60 height 15
checkbox input "true"
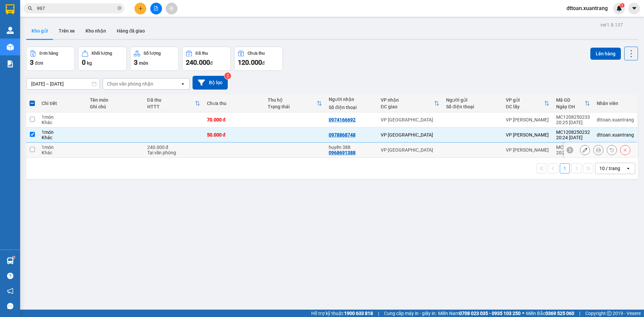
drag, startPoint x: 178, startPoint y: 145, endPoint x: 182, endPoint y: 133, distance: 12.5
click at [178, 145] on td "240.000 đ Tại văn phòng" at bounding box center [174, 149] width 60 height 15
checkbox input "true"
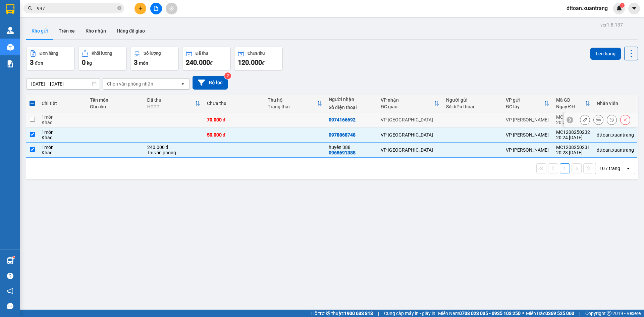
click at [182, 118] on td at bounding box center [174, 119] width 60 height 15
checkbox input "true"
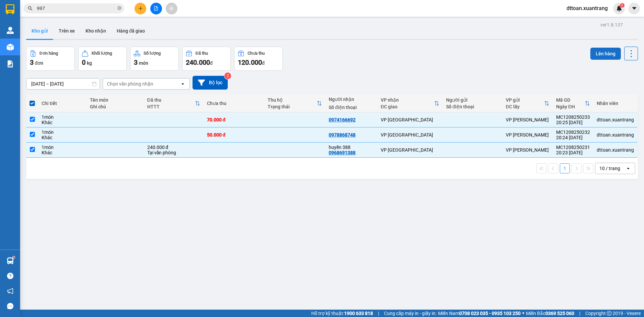
click at [606, 56] on button "Lên hàng" at bounding box center [605, 54] width 31 height 12
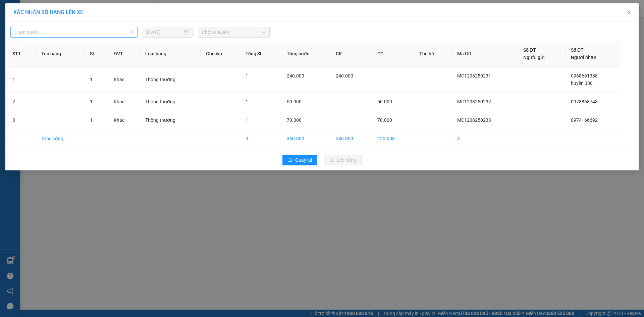
click at [101, 35] on span "Chọn tuyến" at bounding box center [73, 32] width 119 height 10
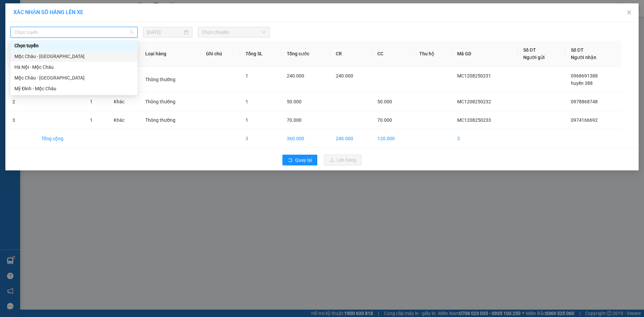
click at [45, 53] on div "Mộc Châu - Hà Nội" at bounding box center [73, 56] width 119 height 7
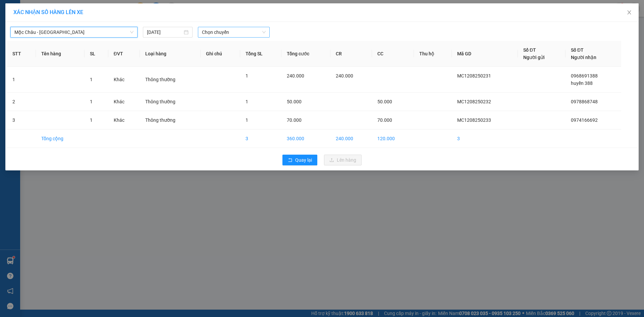
click at [220, 35] on span "Chọn chuyến" at bounding box center [234, 32] width 64 height 10
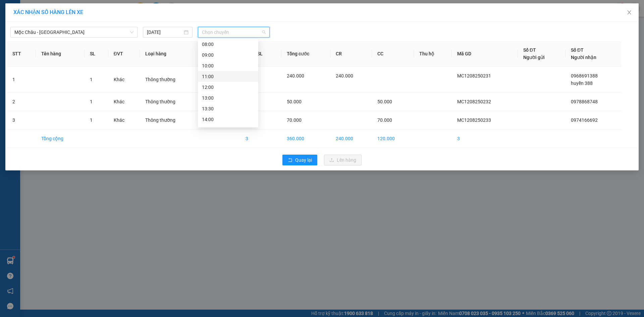
scroll to position [97, 0]
click at [211, 118] on div "23:00" at bounding box center [228, 120] width 52 height 7
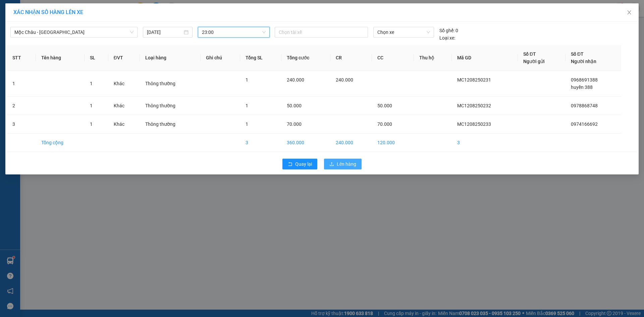
click at [349, 169] on button "Lên hàng" at bounding box center [343, 164] width 38 height 11
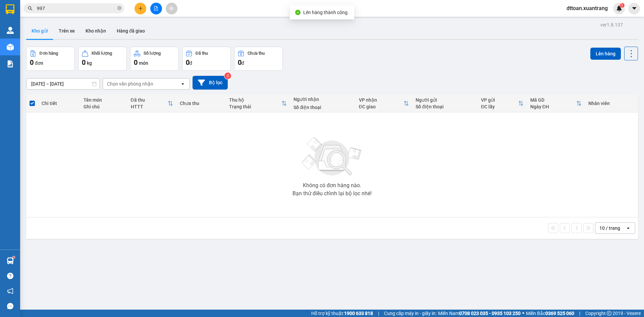
click at [584, 10] on span "dttoan.xuantrang" at bounding box center [587, 8] width 52 height 8
click at [583, 31] on span "Đổi mật khẩu" at bounding box center [590, 31] width 38 height 7
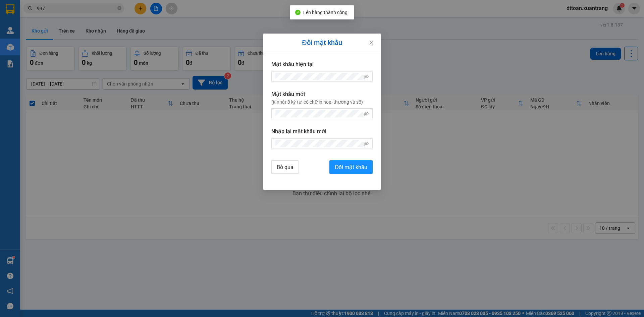
click at [583, 31] on div "Đổi mật khẩu Mật khẩu hiện tại Mật khẩu mới (ít nhất 8 ký tự, có chữ in hoa, th…" at bounding box center [322, 158] width 644 height 317
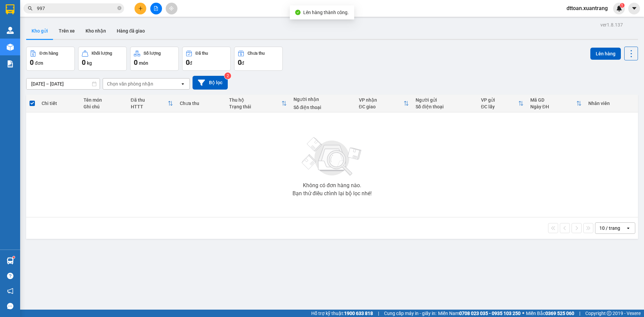
click at [574, 7] on span "dttoan.xuantrang" at bounding box center [587, 8] width 52 height 8
click at [573, 22] on span "Đăng xuất" at bounding box center [590, 20] width 38 height 7
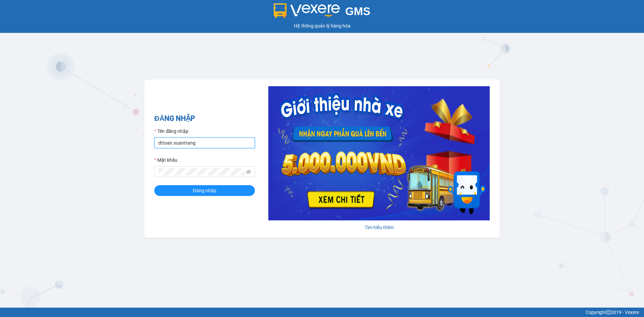
click at [182, 142] on input "dttoan.xuantrang" at bounding box center [204, 142] width 101 height 11
type input "d"
type input "nthai.xuantrang"
click at [154, 185] on button "Đăng nhập" at bounding box center [204, 190] width 101 height 11
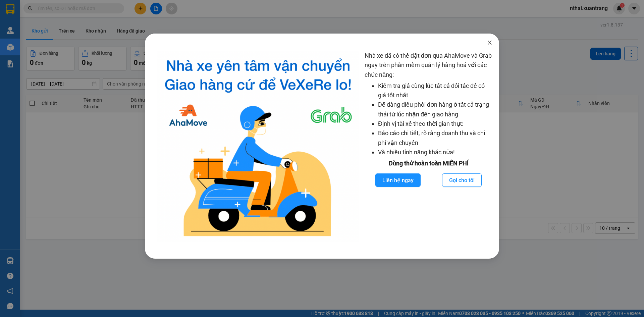
click at [489, 43] on icon "close" at bounding box center [489, 42] width 5 height 5
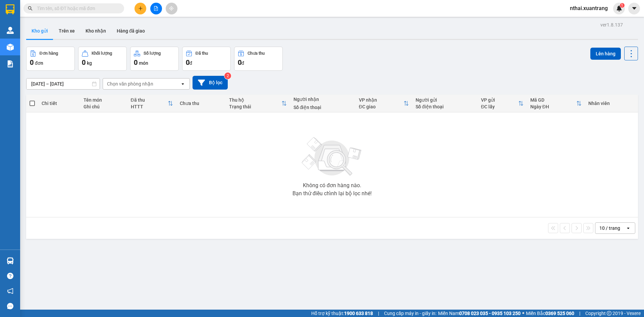
click at [136, 7] on button at bounding box center [140, 9] width 12 height 12
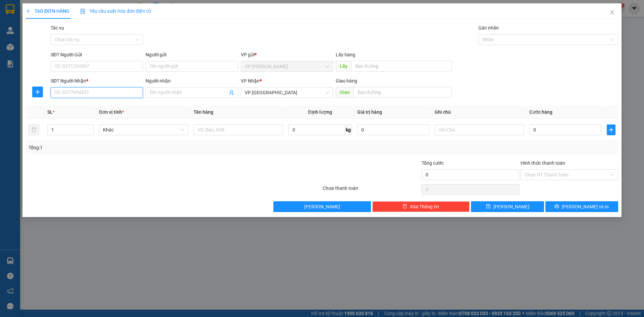
click at [72, 91] on input "SĐT Người Nhận *" at bounding box center [97, 92] width 92 height 11
type input "0981559551"
click at [544, 132] on input "0" at bounding box center [565, 129] width 72 height 11
type input "5"
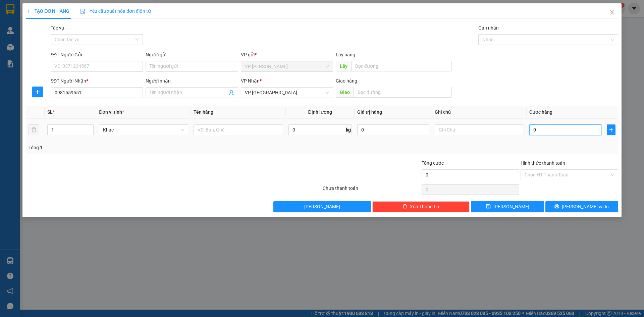
type input "5"
type input "0"
type input "08"
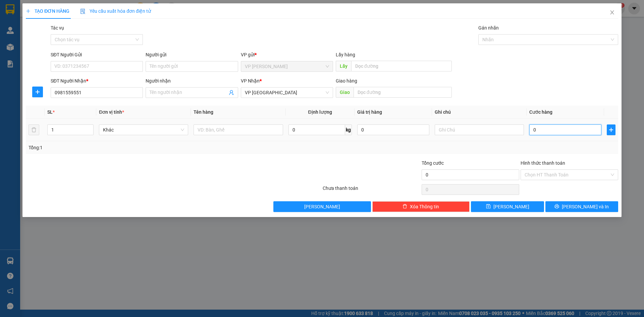
type input "8"
type input "080"
type input "80"
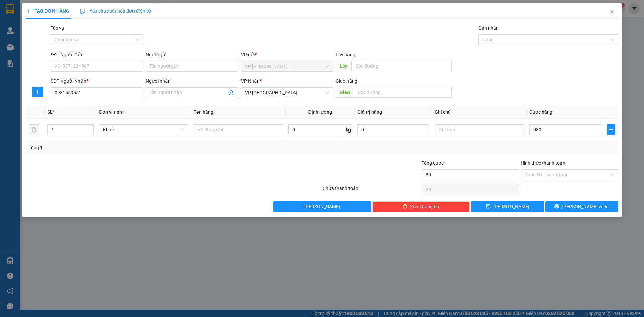
type input "80.000"
click at [593, 95] on div "SĐT Người Nhận * 0981559551 Người nhận Tên người nhận VP Nhận * VP HÀ NỘI Giao …" at bounding box center [334, 88] width 570 height 23
click at [512, 210] on span "[PERSON_NAME]" at bounding box center [511, 206] width 36 height 7
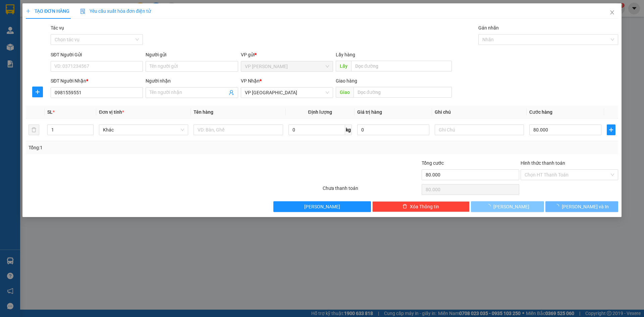
type input "0"
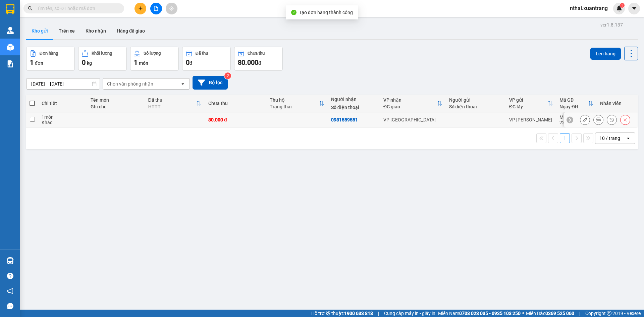
click at [207, 121] on td "80.000 đ" at bounding box center [235, 119] width 61 height 15
checkbox input "true"
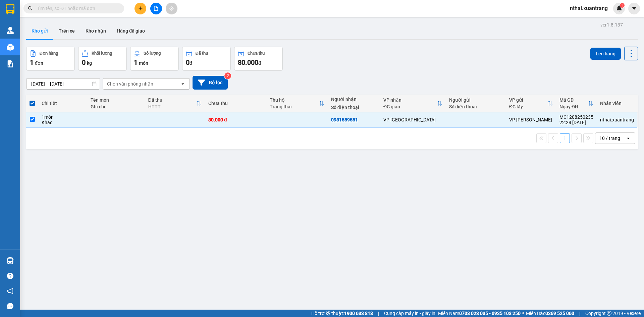
click at [596, 61] on div "Lên hàng" at bounding box center [614, 59] width 48 height 24
click at [597, 55] on button "Lên hàng" at bounding box center [605, 54] width 31 height 12
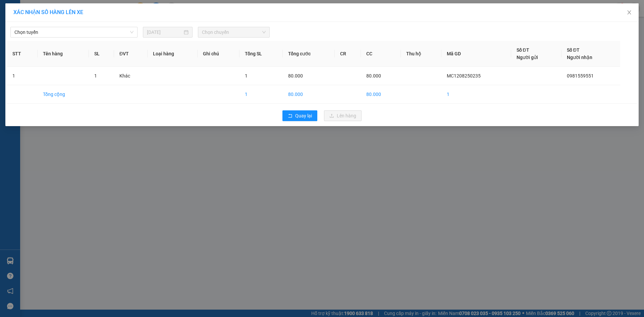
click at [124, 38] on div "Chọn tuyến 12/08/2025 Chọn chuyến STT Tên hàng SL ĐVT Loại hàng Ghi chú Tổng SL…" at bounding box center [321, 74] width 633 height 104
click at [101, 36] on span "Chọn tuyến" at bounding box center [73, 32] width 119 height 10
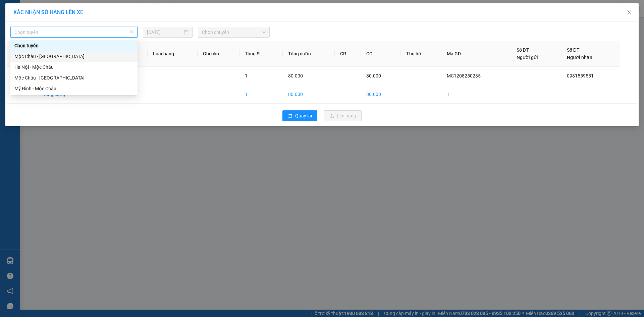
click at [55, 55] on div "Mộc Châu - Hà Nội" at bounding box center [73, 56] width 119 height 7
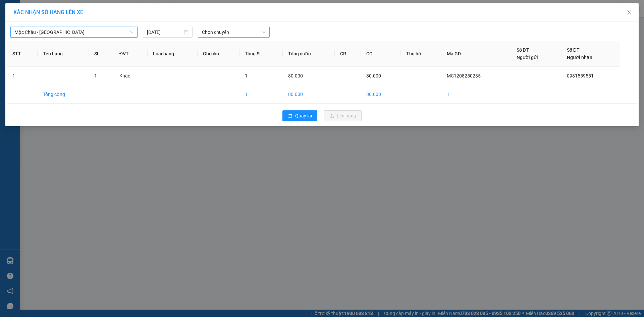
click at [215, 34] on span "Chọn chuyến" at bounding box center [234, 32] width 64 height 10
click at [632, 12] on span "Close" at bounding box center [628, 12] width 19 height 19
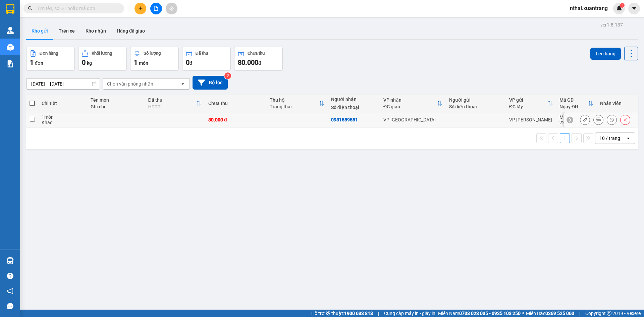
click at [582, 122] on icon at bounding box center [584, 119] width 5 height 5
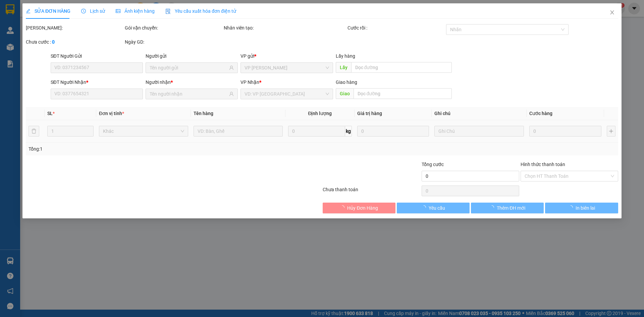
type input "0981559551"
type input "80.000"
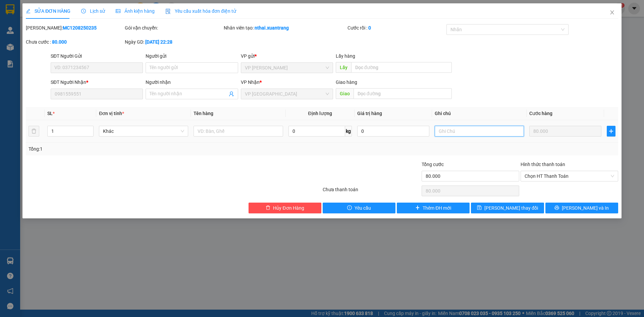
click at [456, 126] on input "text" at bounding box center [478, 131] width 89 height 11
type input "c"
type input "chu thang boc doc duonh"
click at [516, 208] on span "Lưu thay đổi" at bounding box center [511, 207] width 54 height 7
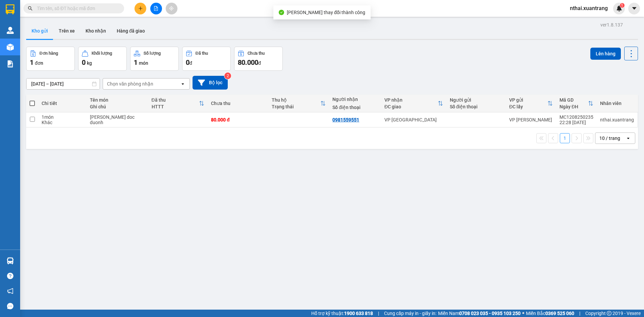
click at [455, 120] on div at bounding box center [476, 119] width 53 height 5
checkbox input "true"
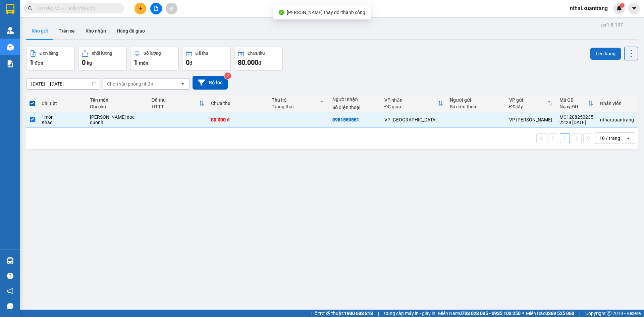
click at [598, 50] on button "Lên hàng" at bounding box center [605, 54] width 31 height 12
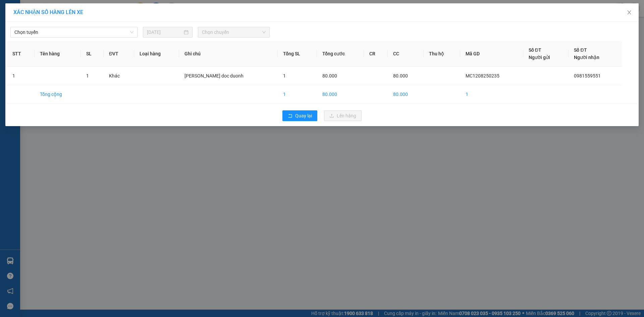
click at [86, 23] on div "Chọn tuyến 12/08/2025 Chọn chuyến" at bounding box center [322, 30] width 630 height 14
click at [77, 35] on span "Chọn tuyến" at bounding box center [73, 32] width 119 height 10
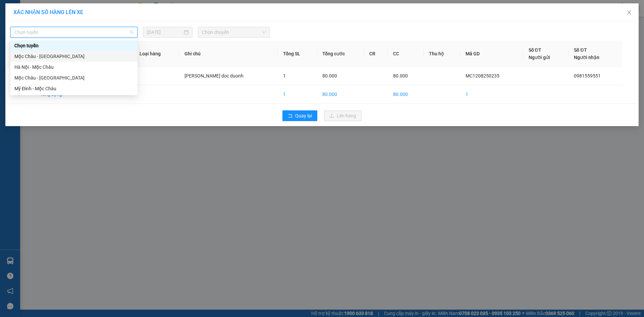
click at [45, 56] on div "Mộc Châu - Hà Nội" at bounding box center [73, 56] width 119 height 7
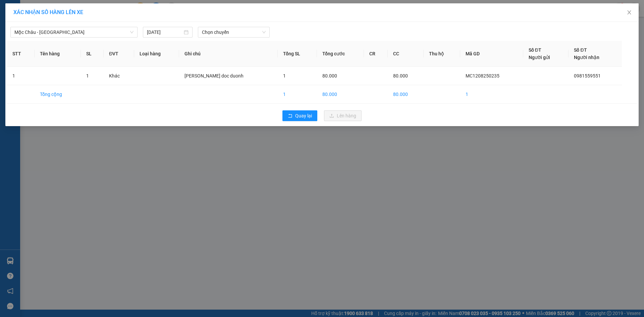
click at [210, 42] on th "Ghi chú" at bounding box center [228, 54] width 99 height 26
click at [216, 32] on span "Chọn chuyến" at bounding box center [234, 32] width 64 height 10
click at [210, 101] on div "18:00" at bounding box center [228, 99] width 52 height 7
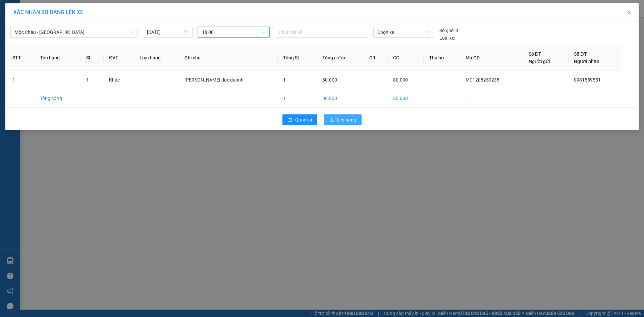
click at [348, 116] on div "Quay lại Lên hàng" at bounding box center [322, 119] width 630 height 17
click at [348, 119] on span "Lên hàng" at bounding box center [346, 119] width 19 height 7
